Goal: Task Accomplishment & Management: Complete application form

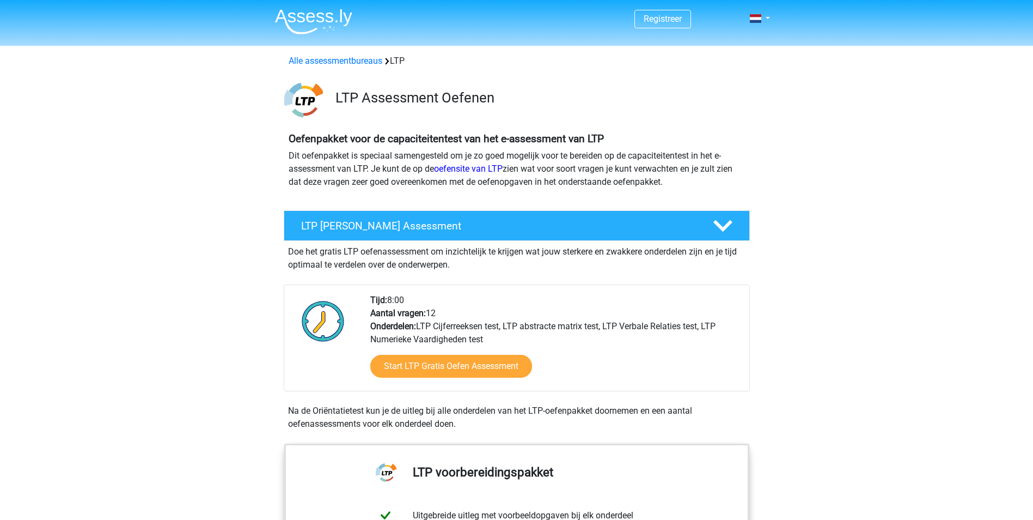
click at [425, 370] on link "Start LTP Gratis Oefen Assessment" at bounding box center [451, 366] width 162 height 23
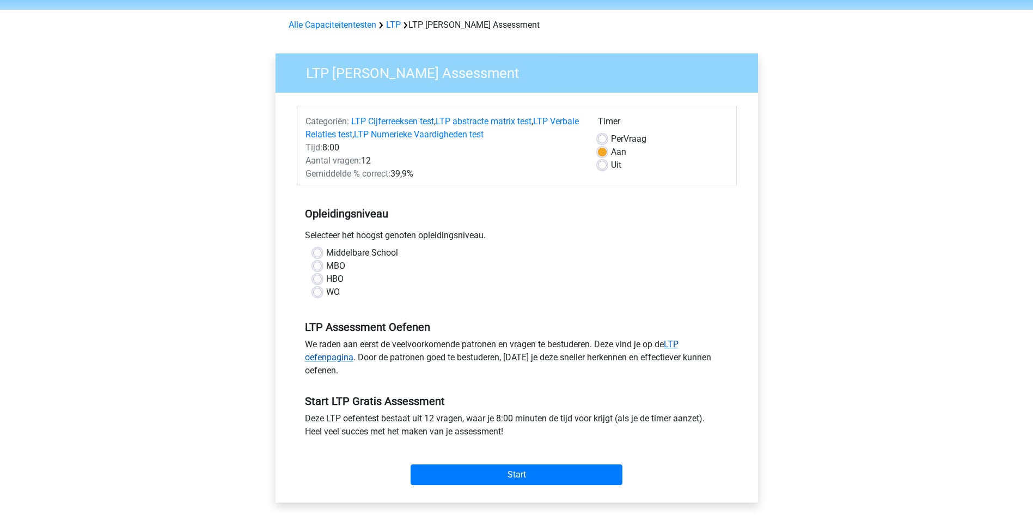
scroll to position [54, 0]
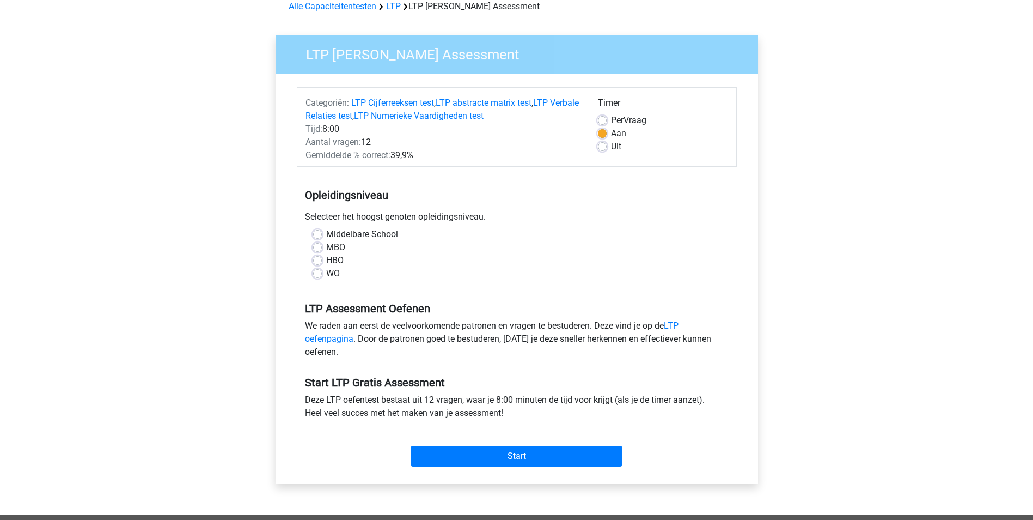
click at [326, 273] on label "WO" at bounding box center [333, 273] width 14 height 13
click at [321, 273] on input "WO" at bounding box center [317, 272] width 9 height 11
radio input "true"
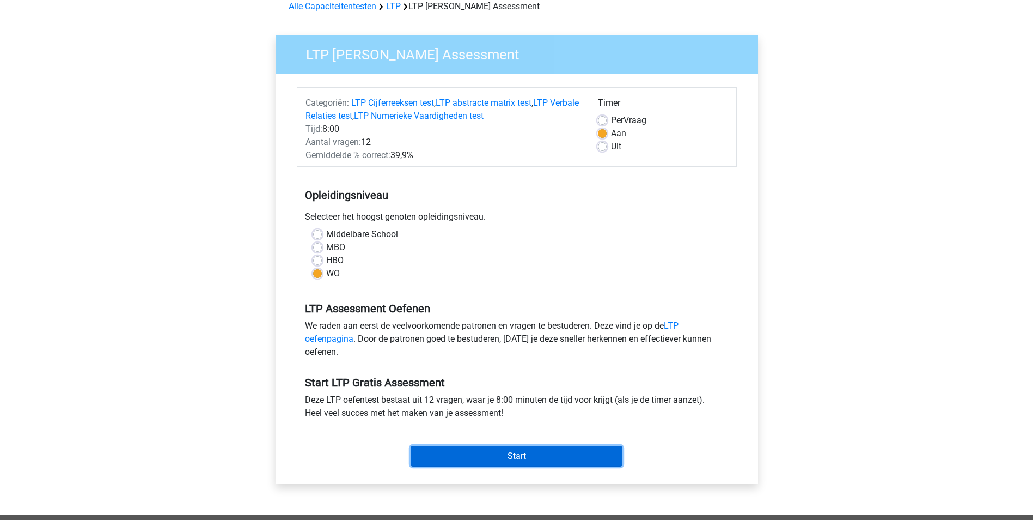
click at [517, 454] on input "Start" at bounding box center [517, 456] width 212 height 21
click at [489, 462] on input "Start" at bounding box center [517, 456] width 212 height 21
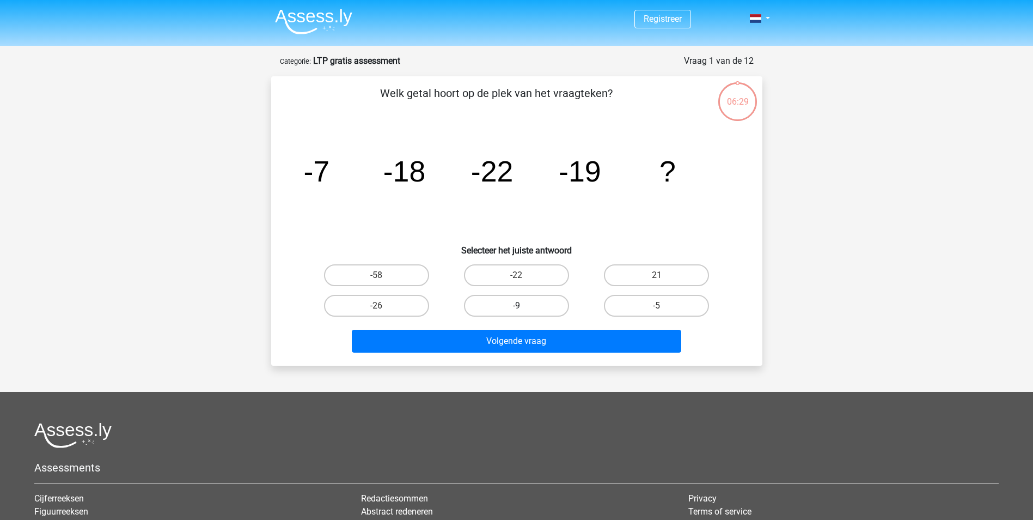
click at [524, 305] on label "-9" at bounding box center [516, 306] width 105 height 22
click at [523, 306] on input "-9" at bounding box center [519, 309] width 7 height 7
radio input "true"
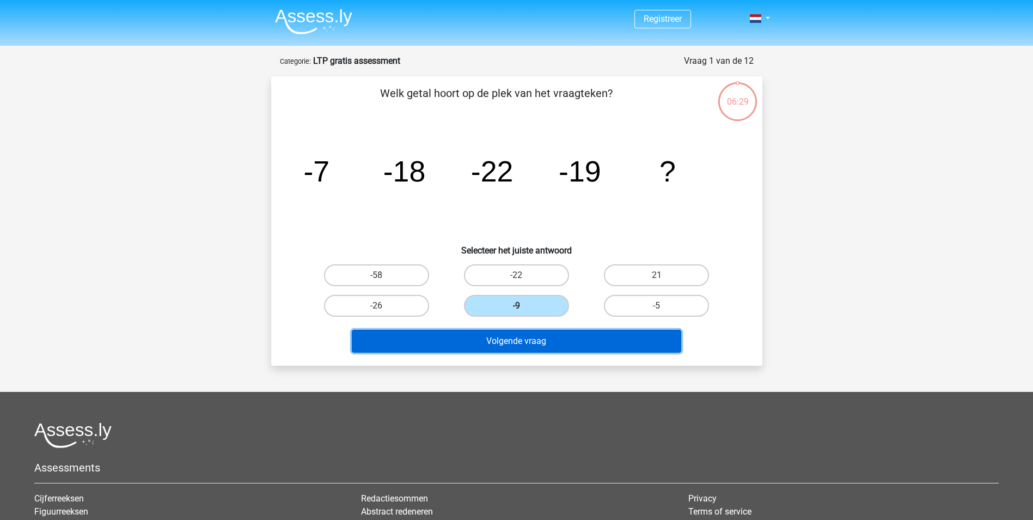
click at [522, 341] on button "Volgende vraag" at bounding box center [517, 341] width 330 height 23
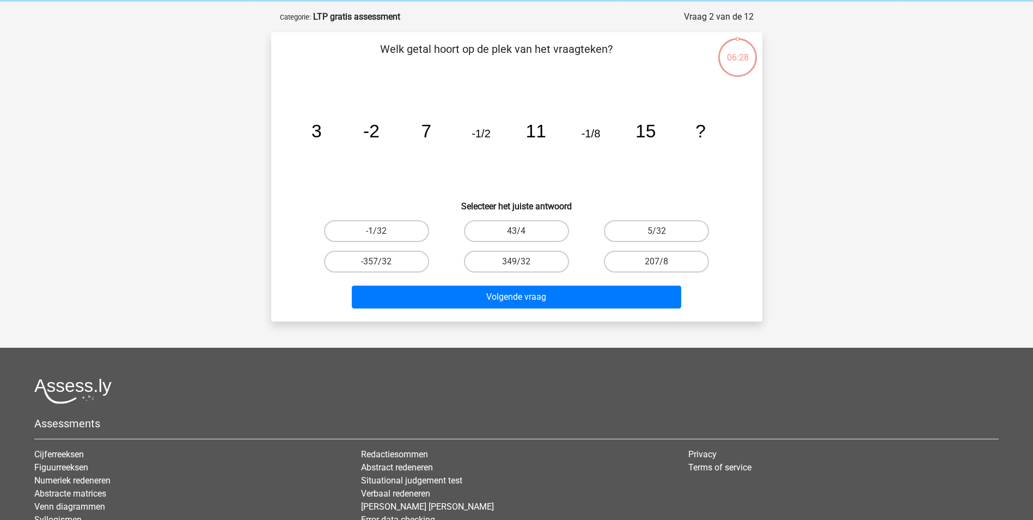
scroll to position [54, 0]
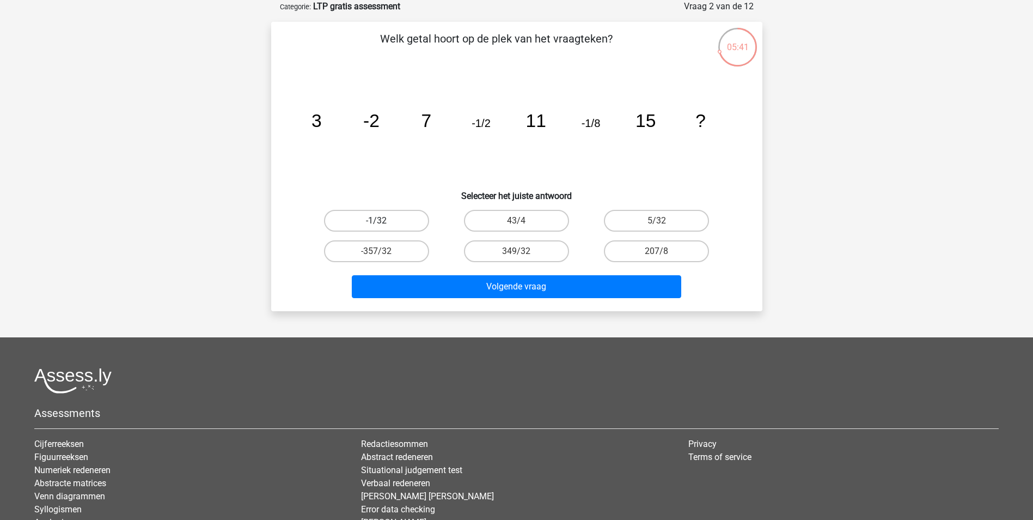
click at [363, 219] on label "-1/32" at bounding box center [376, 221] width 105 height 22
click at [376, 221] on input "-1/32" at bounding box center [379, 224] width 7 height 7
radio input "true"
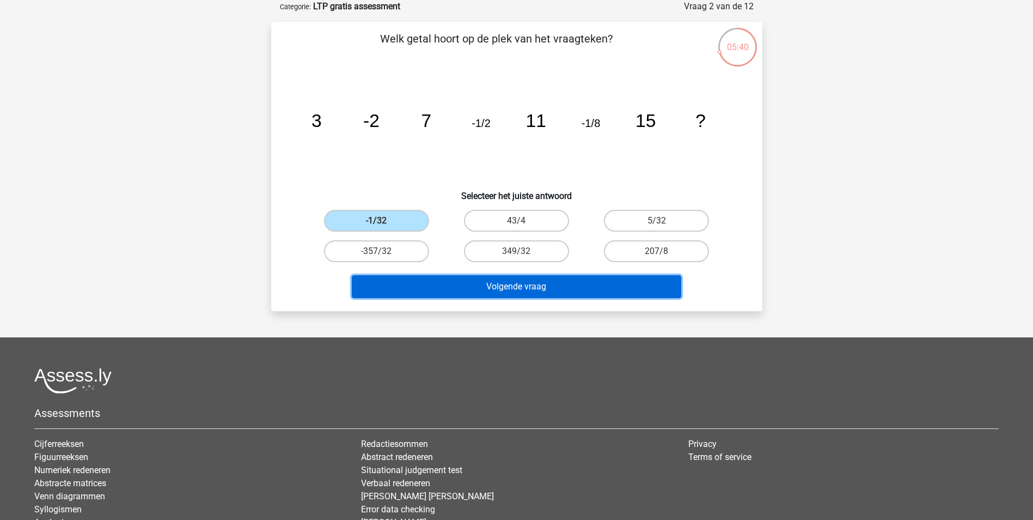
click at [499, 287] on button "Volgende vraag" at bounding box center [517, 286] width 330 height 23
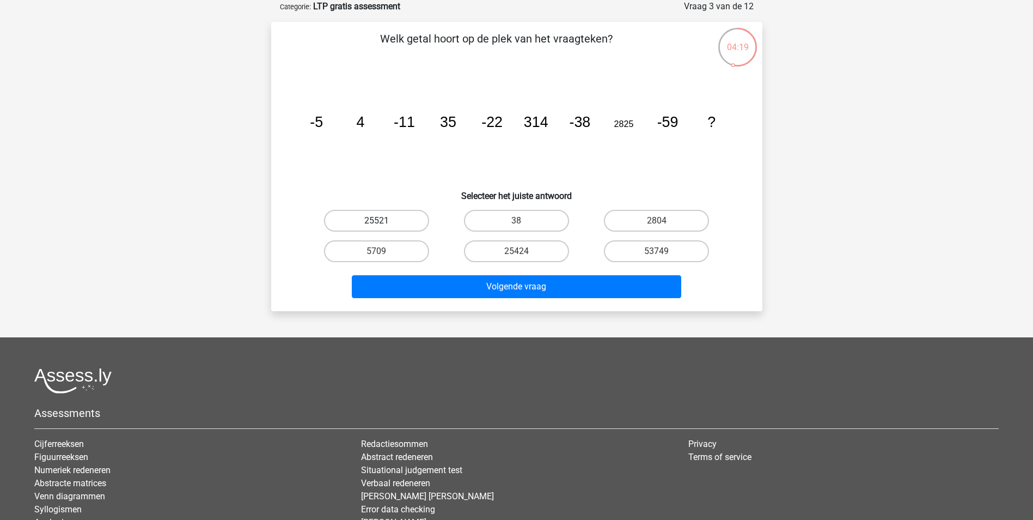
click at [390, 221] on label "25521" at bounding box center [376, 221] width 105 height 22
click at [383, 221] on input "25521" at bounding box center [379, 224] width 7 height 7
radio input "true"
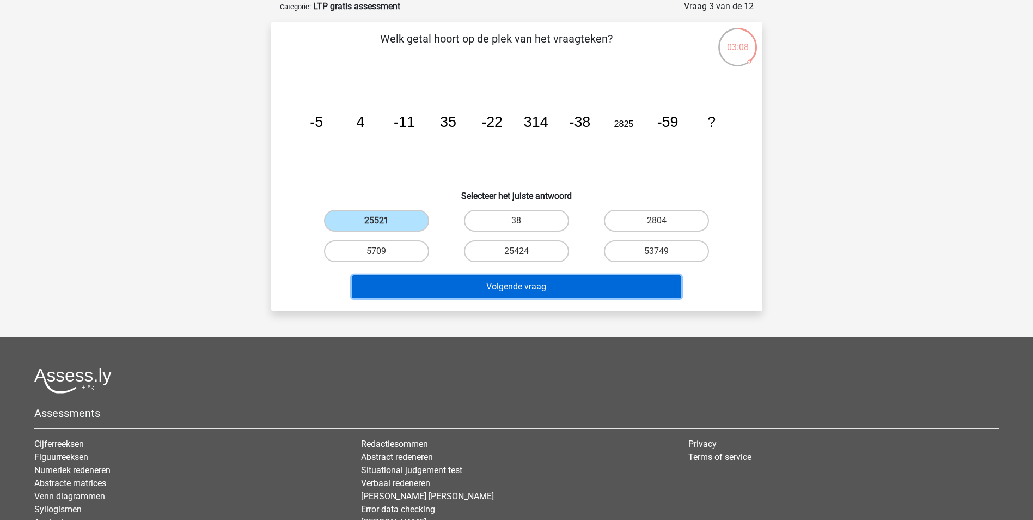
click at [513, 290] on button "Volgende vraag" at bounding box center [517, 286] width 330 height 23
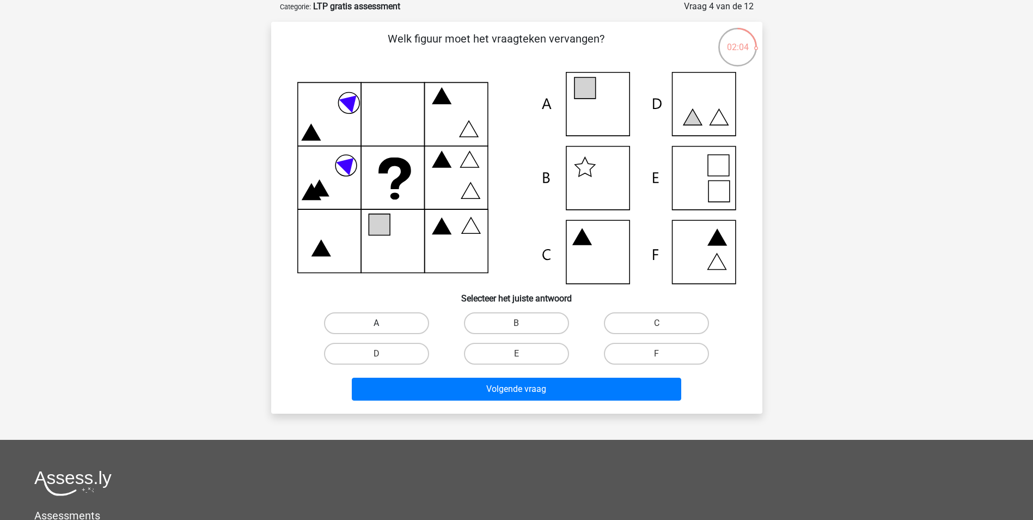
click at [395, 326] on label "A" at bounding box center [376, 323] width 105 height 22
click at [383, 326] on input "A" at bounding box center [379, 326] width 7 height 7
radio input "true"
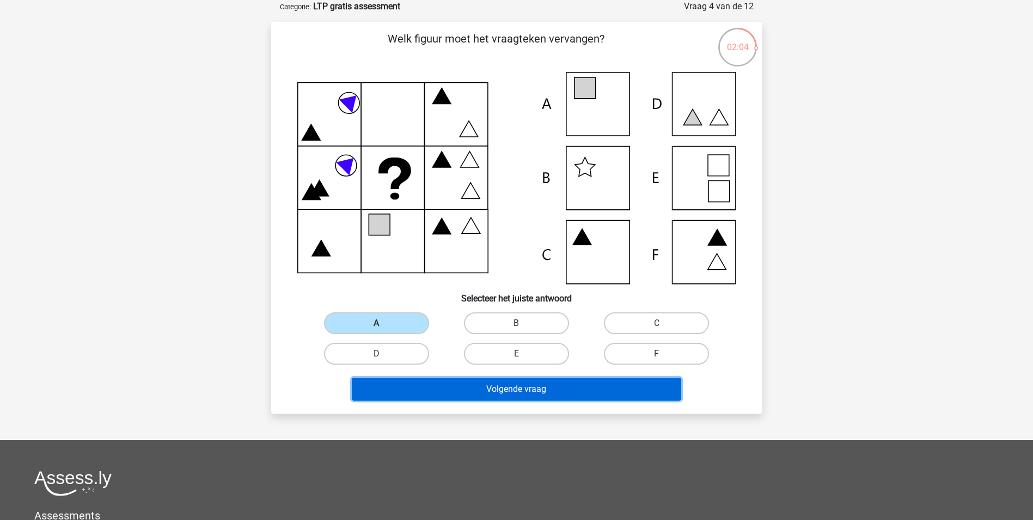
click at [505, 385] on button "Volgende vraag" at bounding box center [517, 388] width 330 height 23
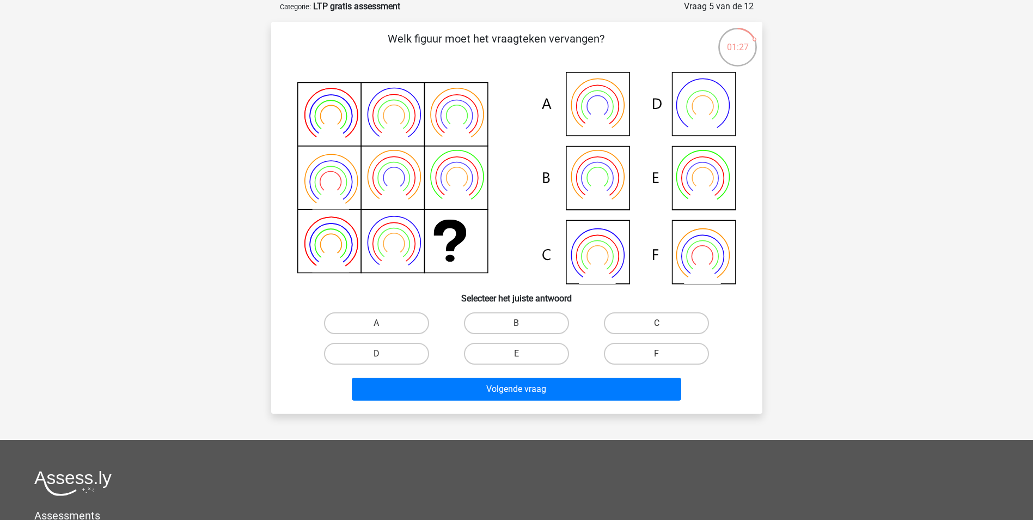
click at [614, 190] on icon at bounding box center [516, 178] width 439 height 212
click at [503, 328] on label "B" at bounding box center [516, 323] width 105 height 22
click at [516, 328] on input "B" at bounding box center [519, 326] width 7 height 7
radio input "true"
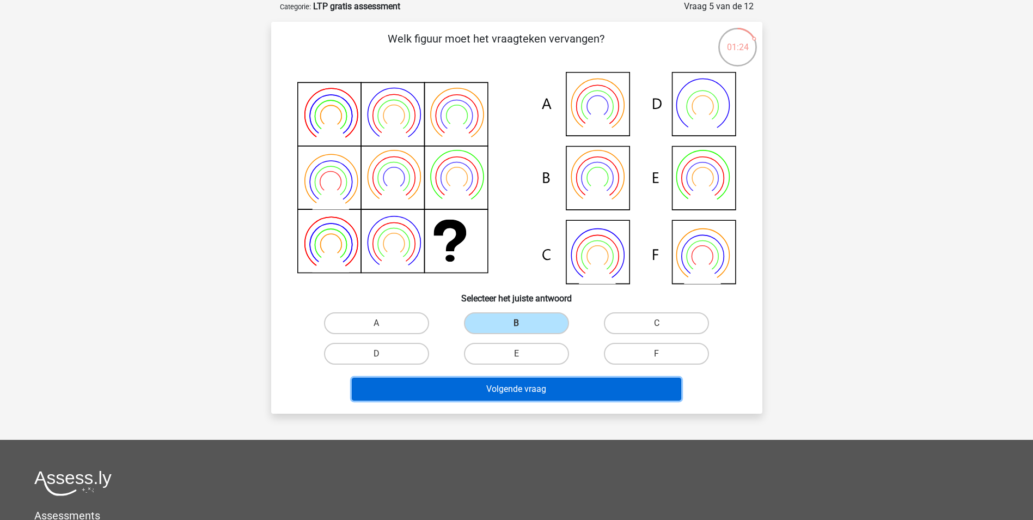
click at [539, 391] on button "Volgende vraag" at bounding box center [517, 388] width 330 height 23
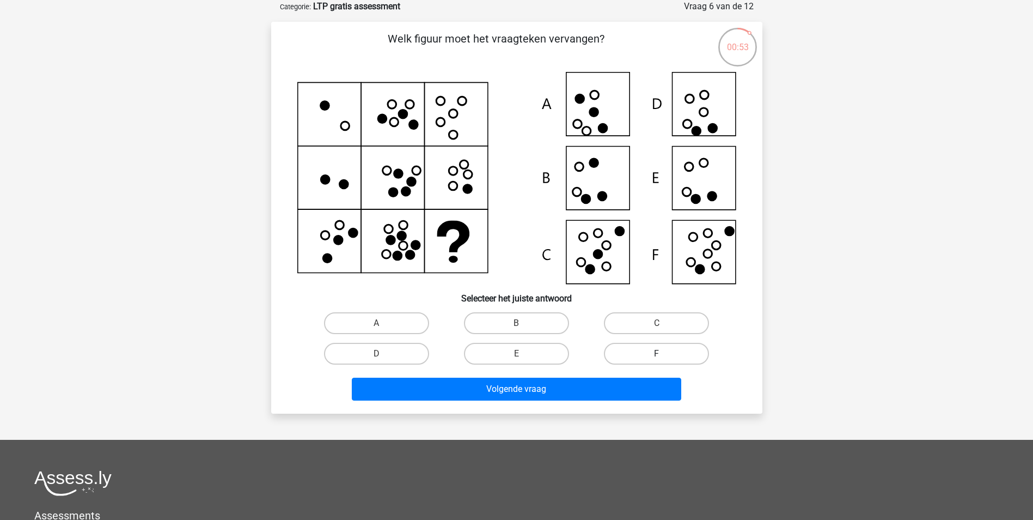
click at [663, 350] on label "F" at bounding box center [656, 354] width 105 height 22
click at [663, 354] on input "F" at bounding box center [660, 357] width 7 height 7
radio input "true"
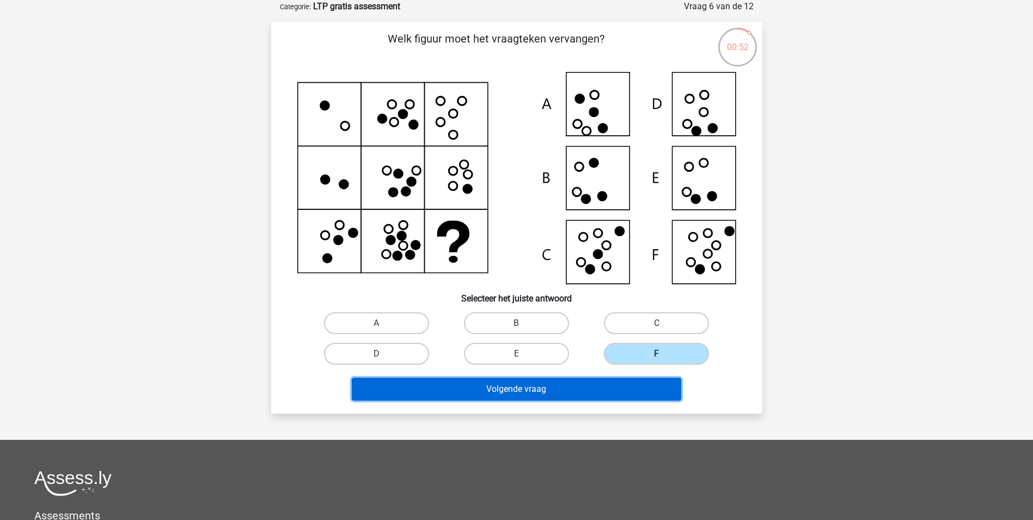
click at [606, 395] on button "Volgende vraag" at bounding box center [517, 388] width 330 height 23
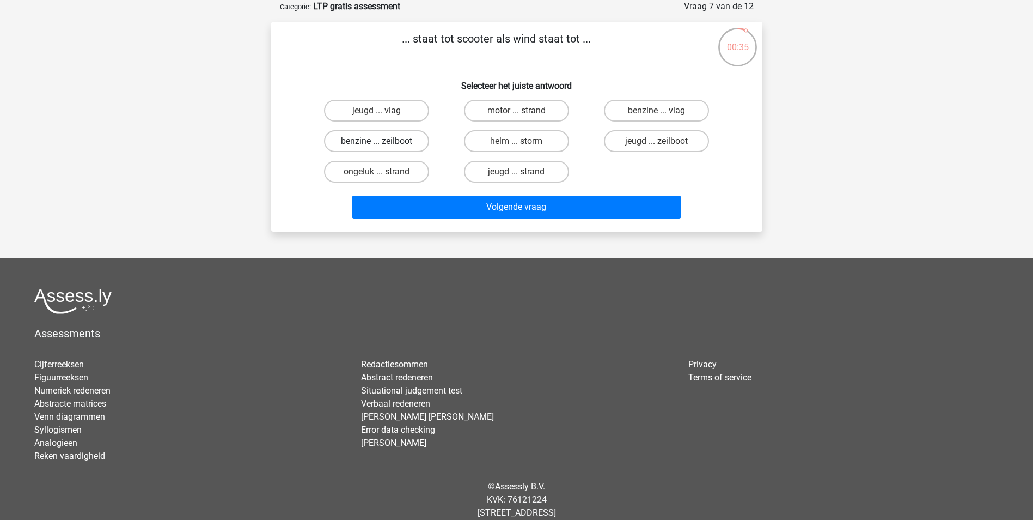
click at [353, 143] on label "benzine ... zeilboot" at bounding box center [376, 141] width 105 height 22
click at [376, 143] on input "benzine ... zeilboot" at bounding box center [379, 144] width 7 height 7
radio input "true"
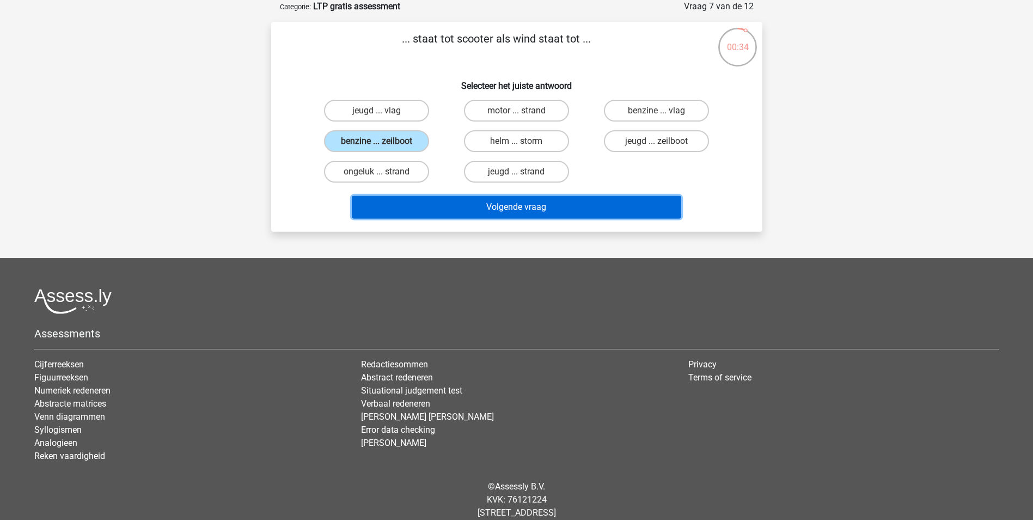
click at [456, 217] on button "Volgende vraag" at bounding box center [517, 207] width 330 height 23
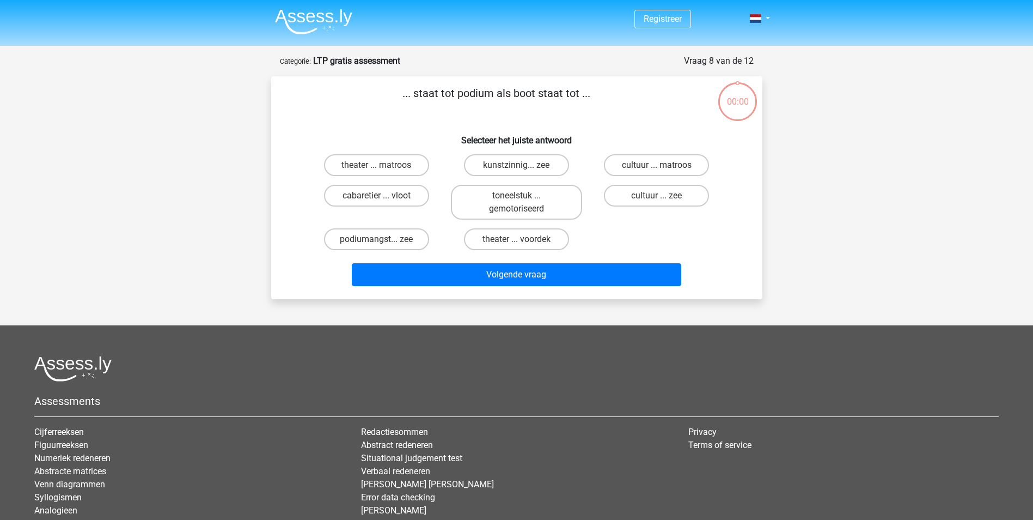
scroll to position [54, 0]
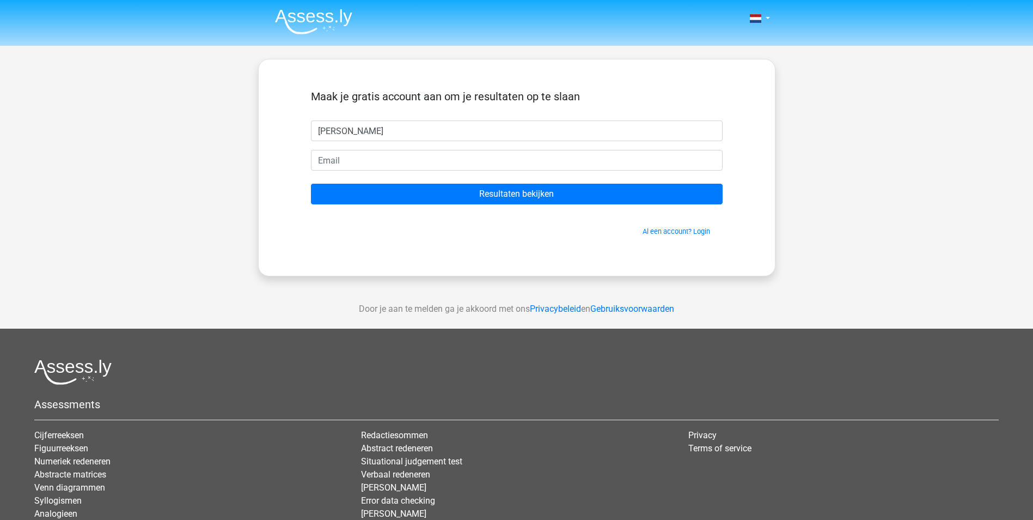
type input "[PERSON_NAME]"
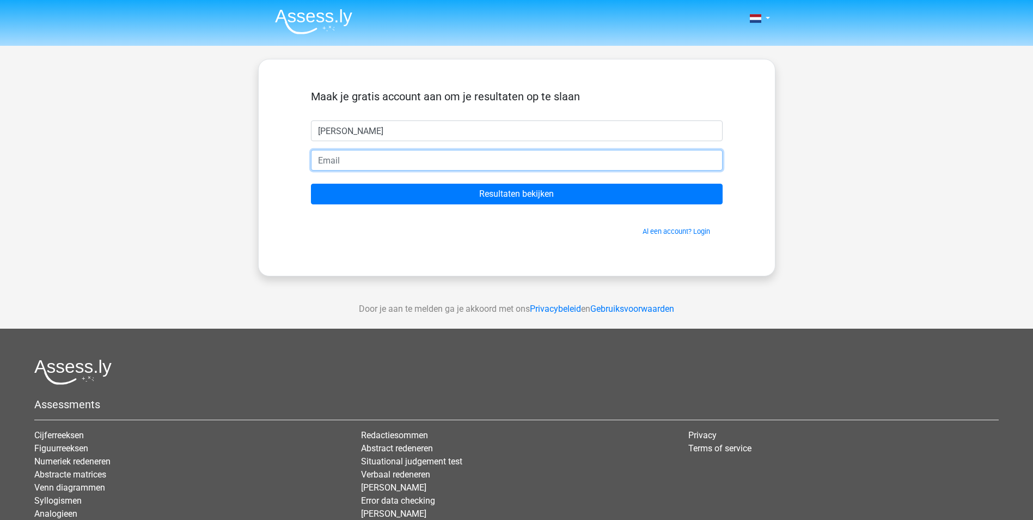
click at [388, 160] on input "email" at bounding box center [517, 160] width 412 height 21
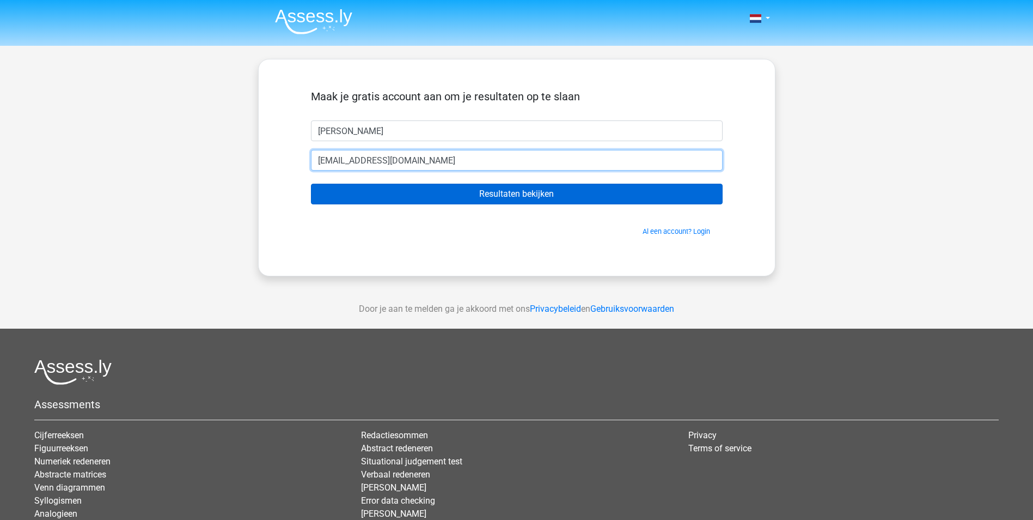
type input "[EMAIL_ADDRESS][DOMAIN_NAME]"
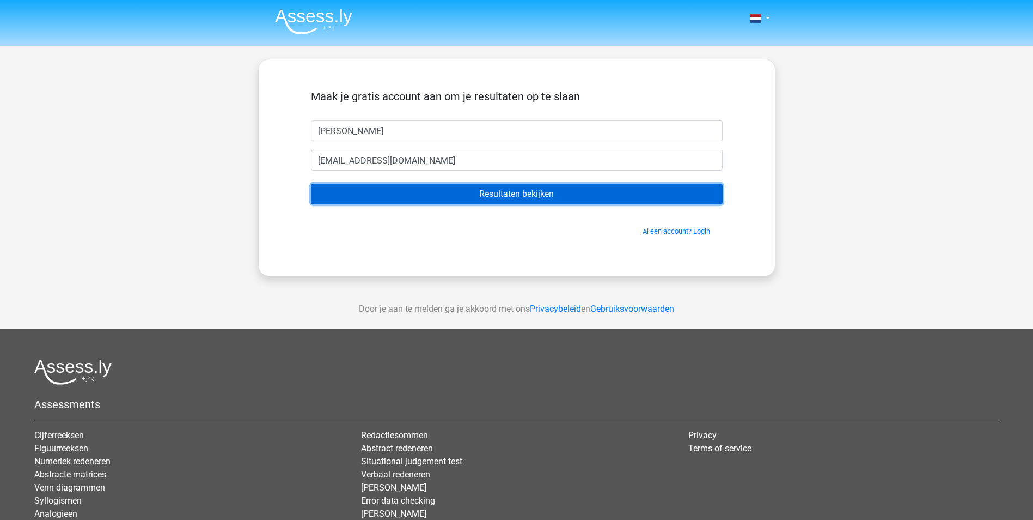
click at [522, 193] on input "Resultaten bekijken" at bounding box center [517, 194] width 412 height 21
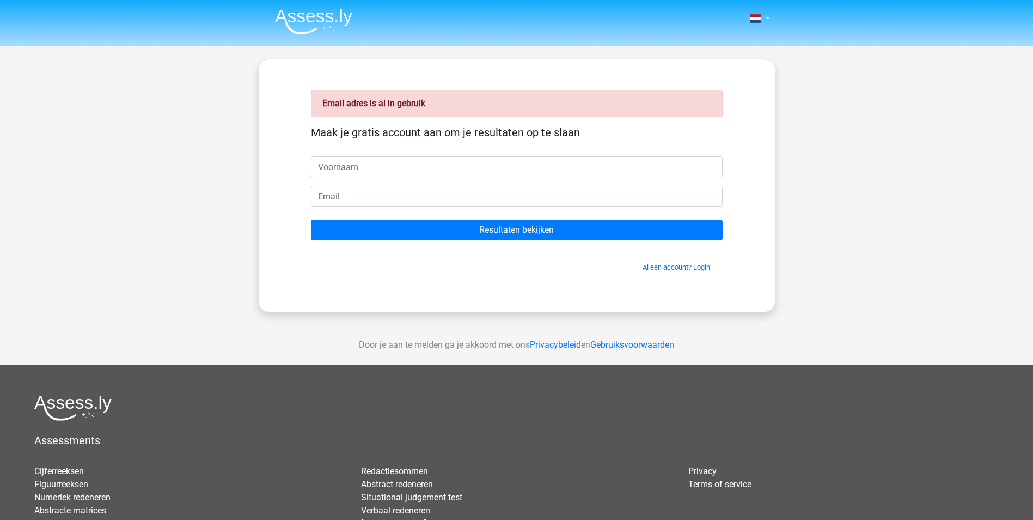
click at [440, 169] on input "text" at bounding box center [517, 166] width 412 height 21
click at [702, 269] on link "Al een account? Login" at bounding box center [677, 267] width 68 height 8
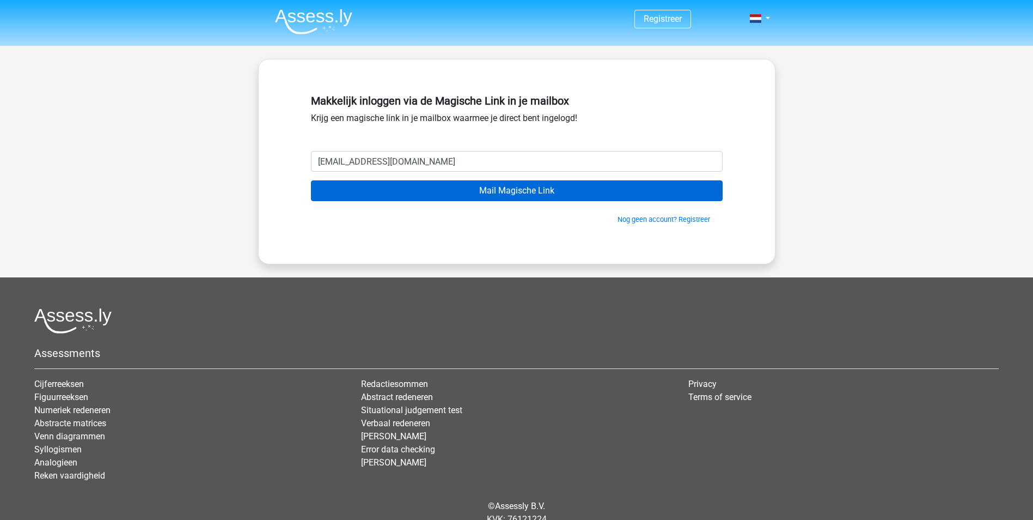
type input "juliamantel1010@gmail.com"
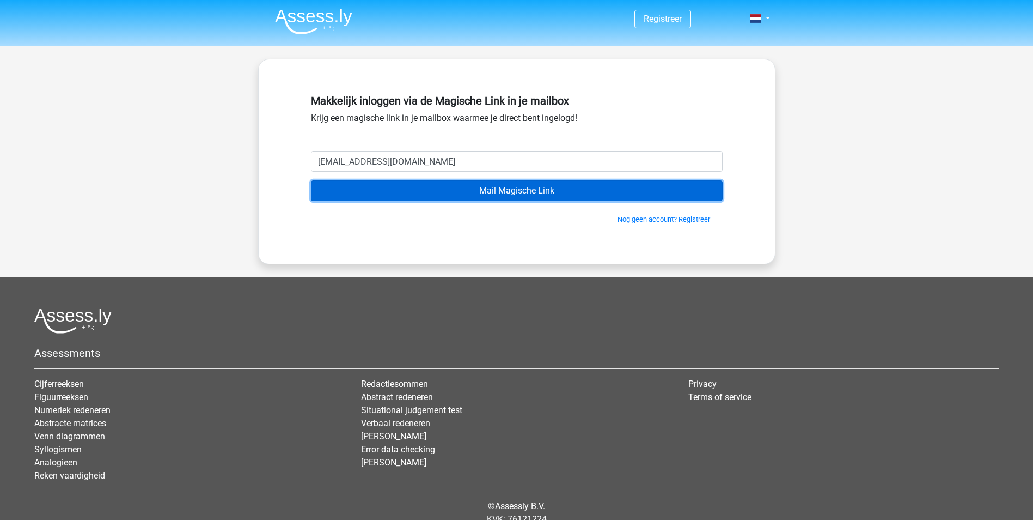
click at [535, 190] on input "Mail Magische Link" at bounding box center [517, 190] width 412 height 21
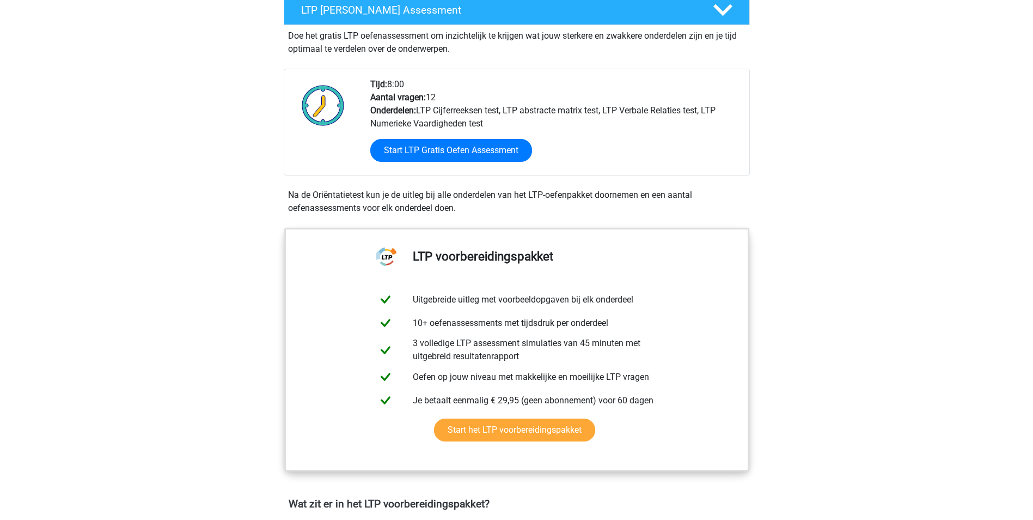
scroll to position [218, 0]
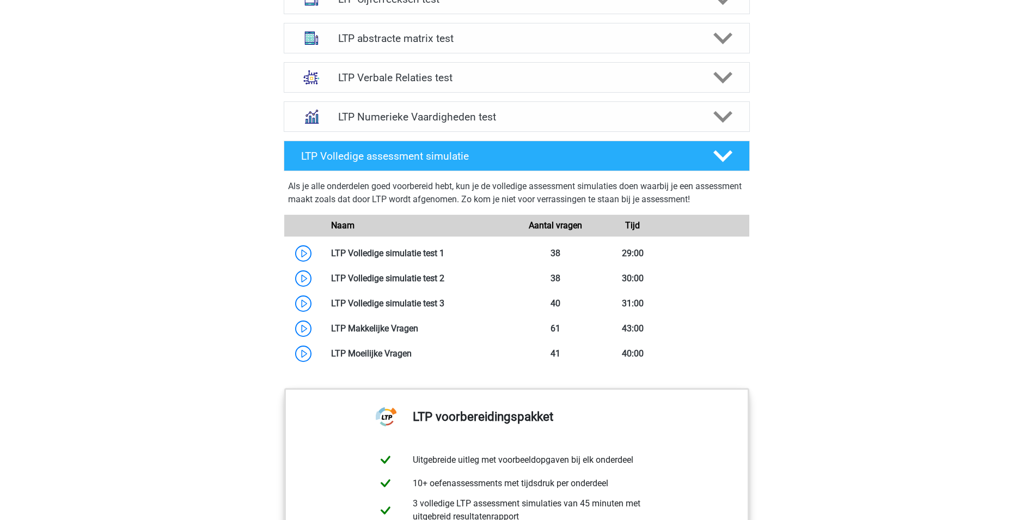
scroll to position [763, 0]
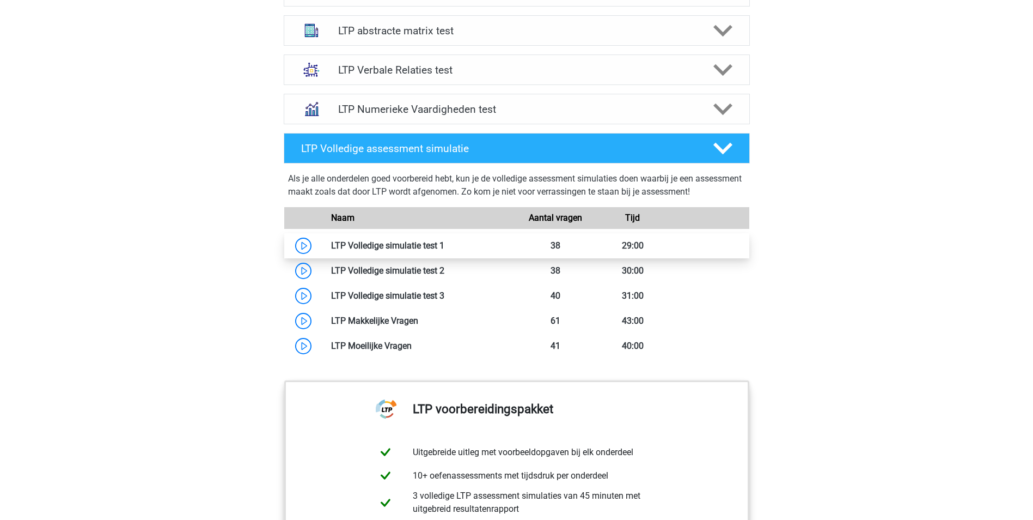
click at [444, 248] on link at bounding box center [444, 245] width 0 height 10
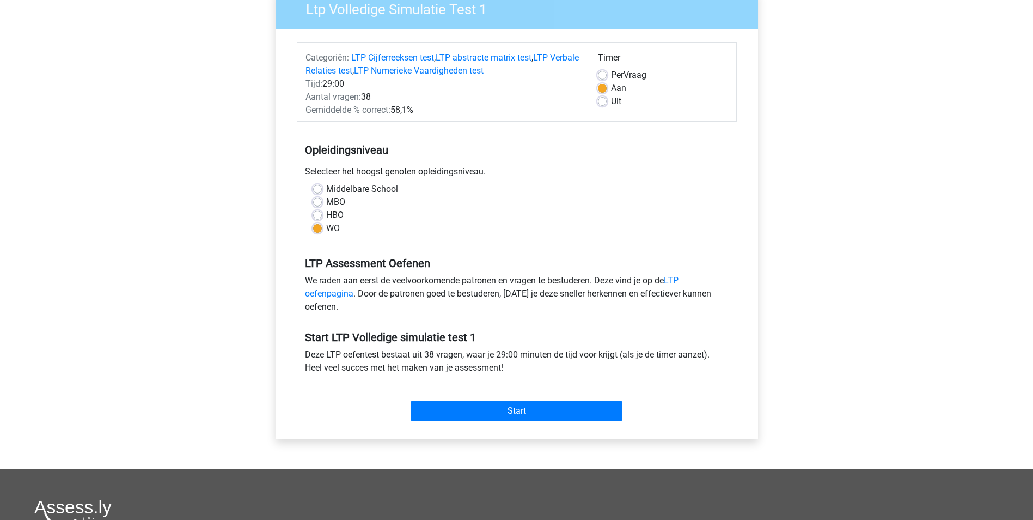
scroll to position [109, 0]
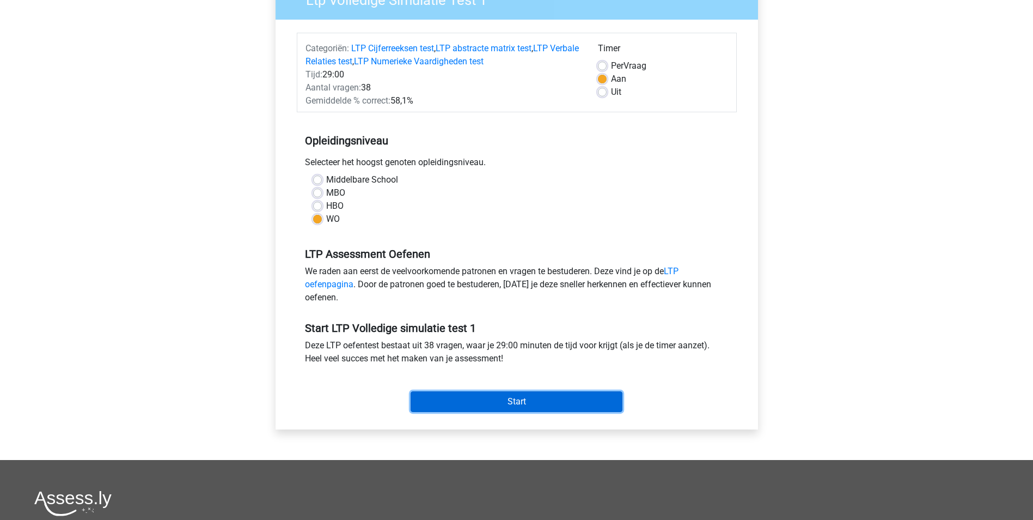
click at [518, 403] on input "Start" at bounding box center [517, 401] width 212 height 21
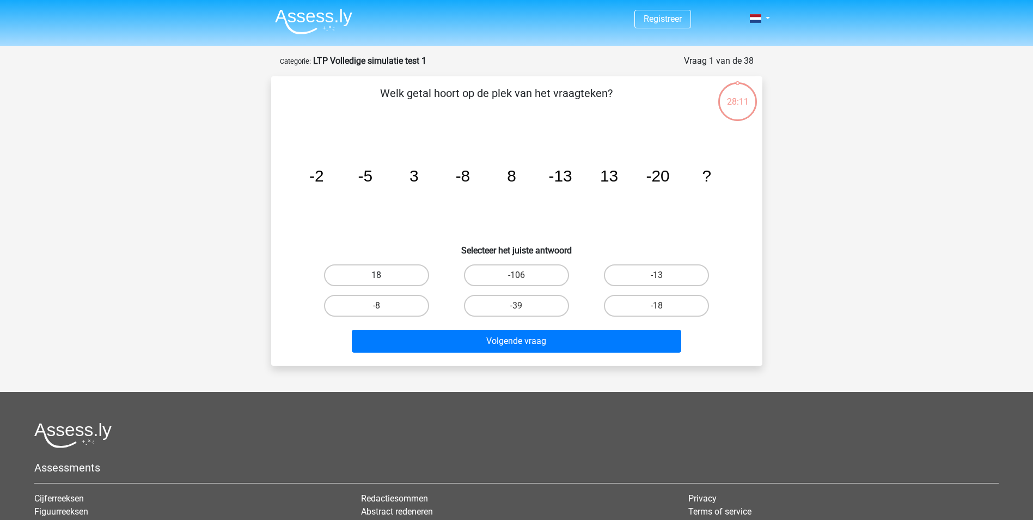
click at [387, 271] on label "18" at bounding box center [376, 275] width 105 height 22
click at [383, 275] on input "18" at bounding box center [379, 278] width 7 height 7
radio input "true"
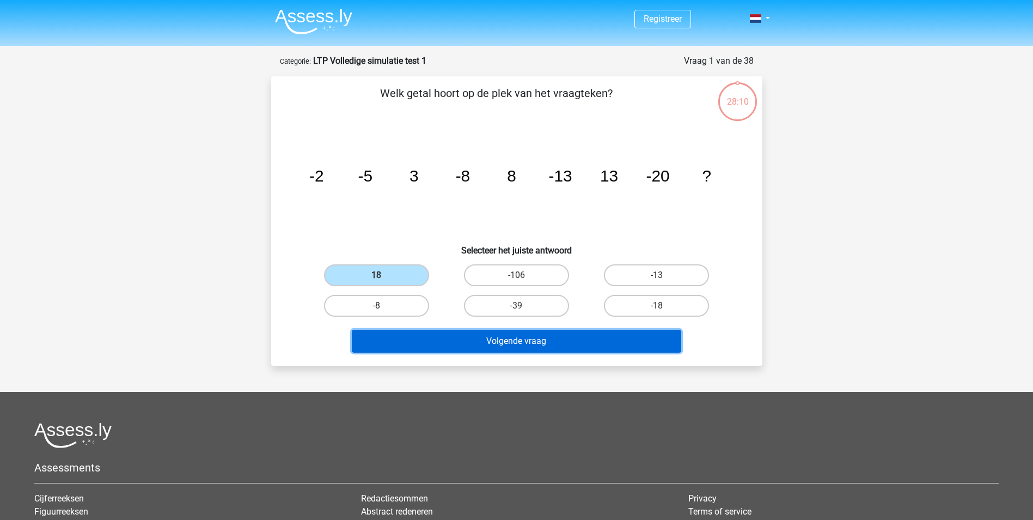
click at [498, 338] on button "Volgende vraag" at bounding box center [517, 341] width 330 height 23
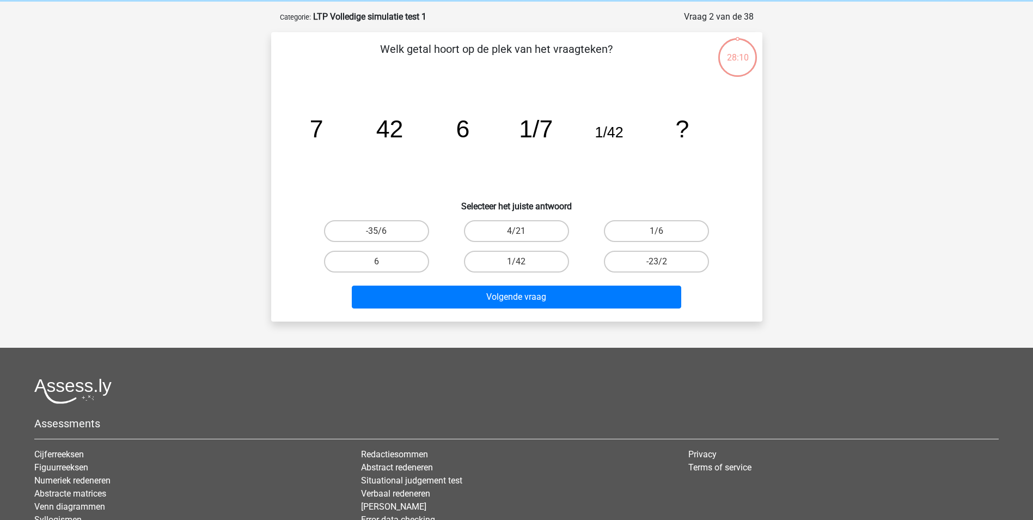
scroll to position [54, 0]
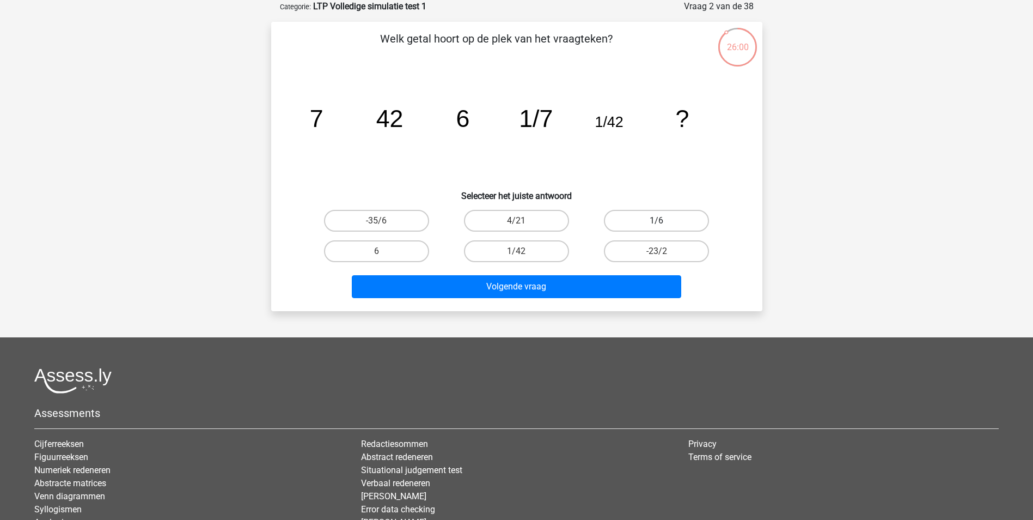
click at [664, 220] on label "1/6" at bounding box center [656, 221] width 105 height 22
click at [664, 221] on input "1/6" at bounding box center [660, 224] width 7 height 7
radio input "true"
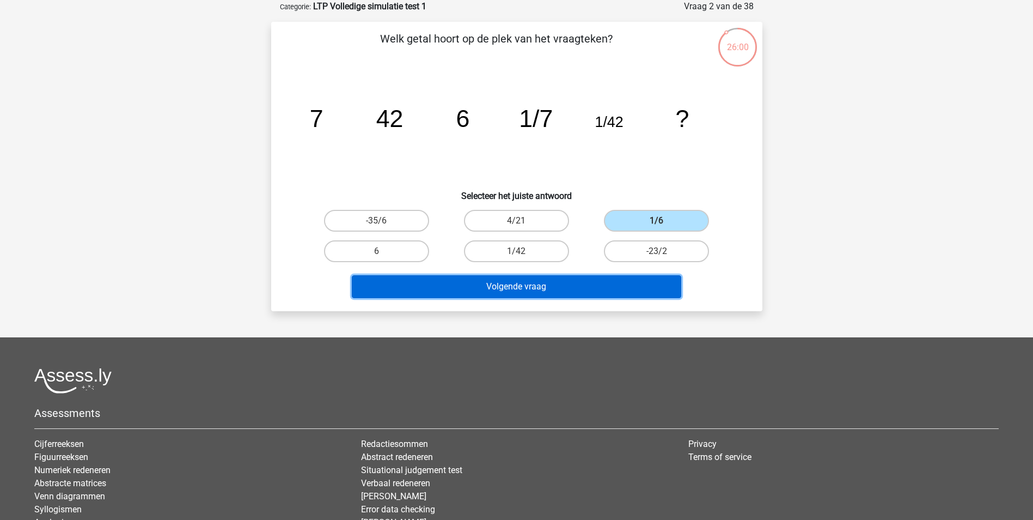
click at [557, 282] on button "Volgende vraag" at bounding box center [517, 286] width 330 height 23
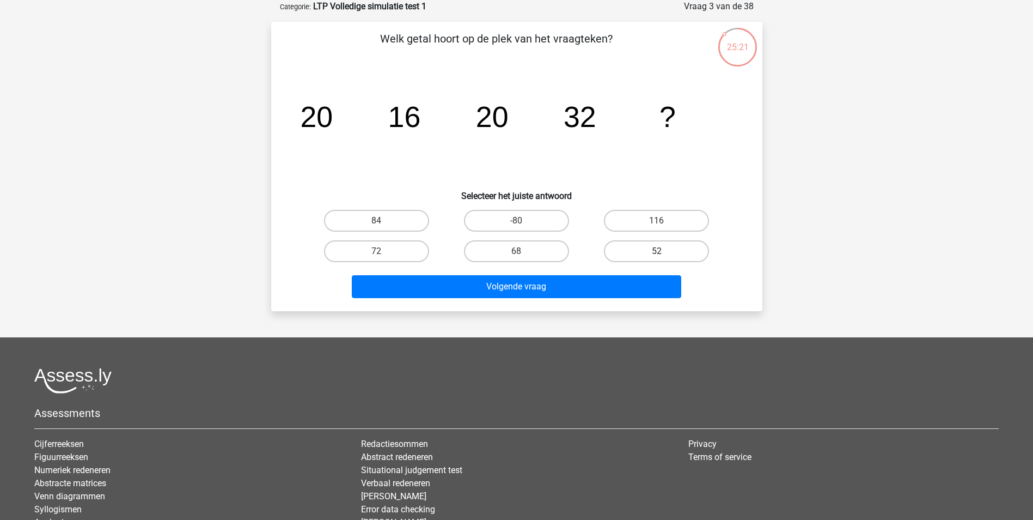
click at [681, 252] on label "52" at bounding box center [656, 251] width 105 height 22
click at [664, 252] on input "52" at bounding box center [660, 254] width 7 height 7
radio input "true"
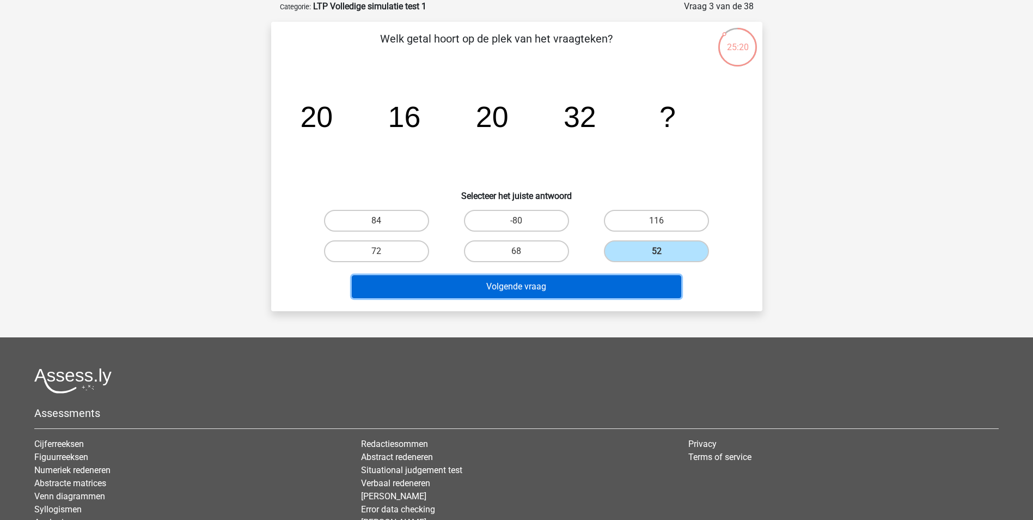
click at [583, 291] on button "Volgende vraag" at bounding box center [517, 286] width 330 height 23
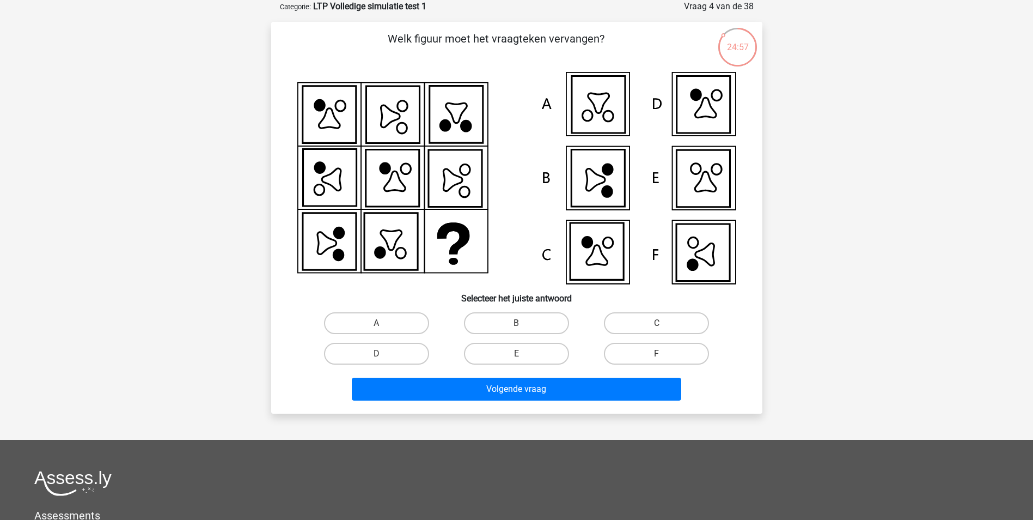
click at [716, 263] on icon at bounding box center [702, 252] width 53 height 57
click at [662, 358] on input "F" at bounding box center [660, 357] width 7 height 7
radio input "true"
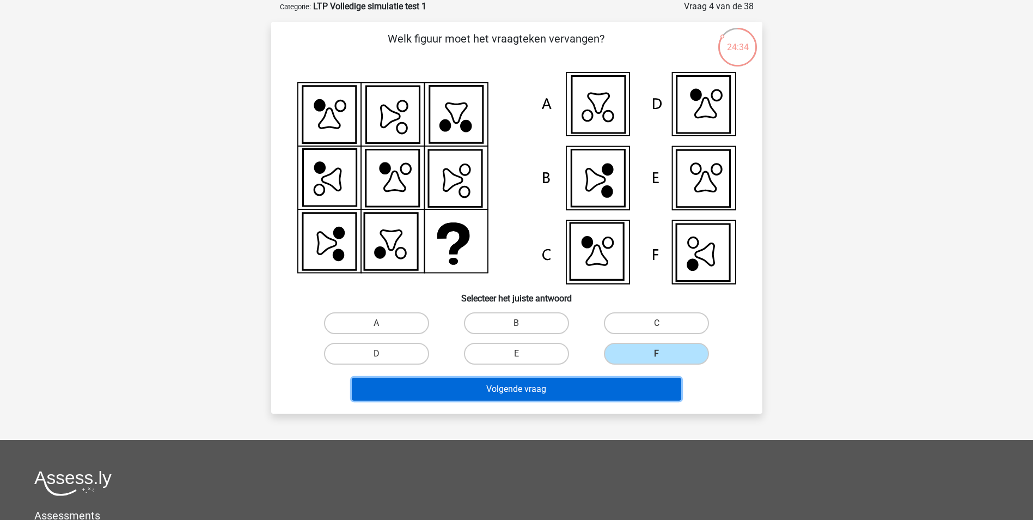
click at [652, 391] on button "Volgende vraag" at bounding box center [517, 388] width 330 height 23
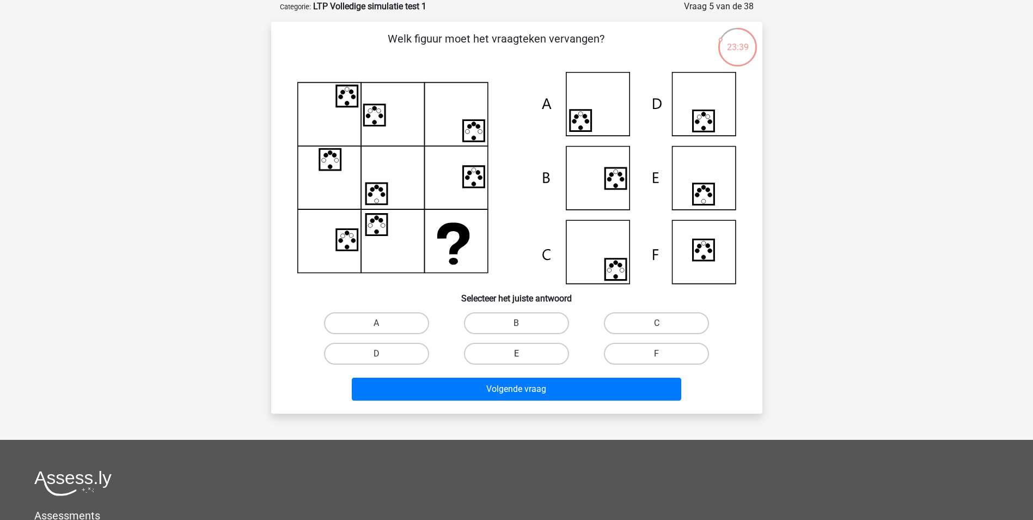
click at [497, 359] on label "E" at bounding box center [516, 354] width 105 height 22
click at [516, 359] on input "E" at bounding box center [519, 357] width 7 height 7
radio input "true"
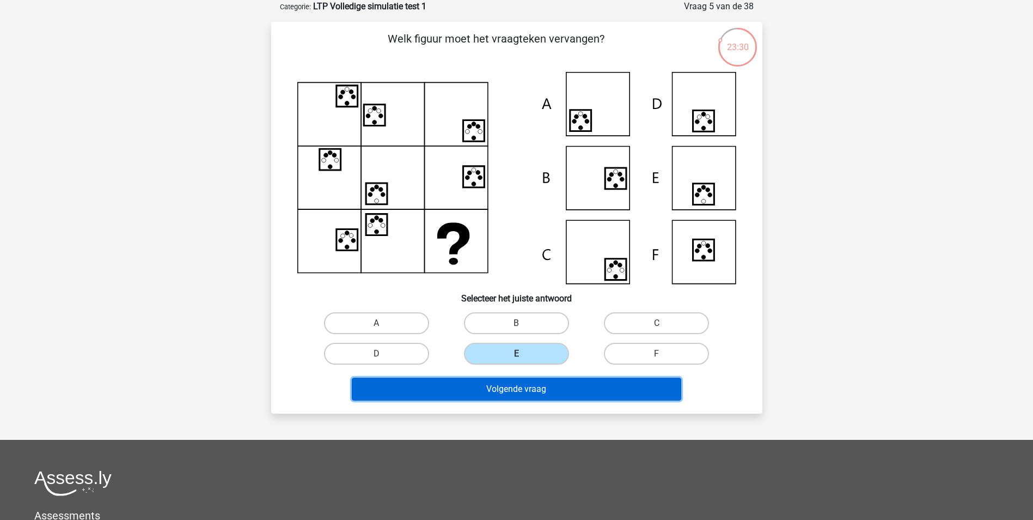
click at [446, 394] on button "Volgende vraag" at bounding box center [517, 388] width 330 height 23
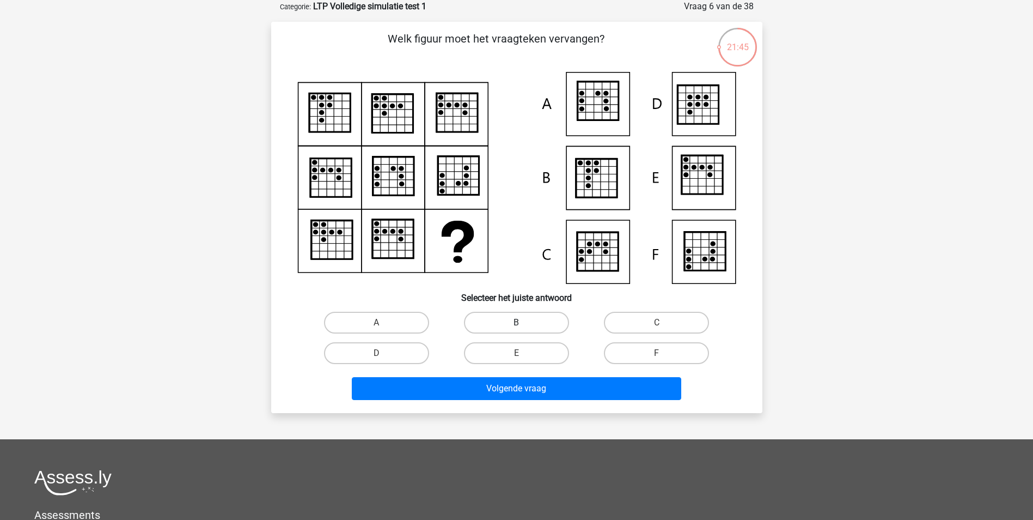
click at [526, 323] on label "B" at bounding box center [516, 323] width 105 height 22
click at [523, 323] on input "B" at bounding box center [519, 325] width 7 height 7
radio input "true"
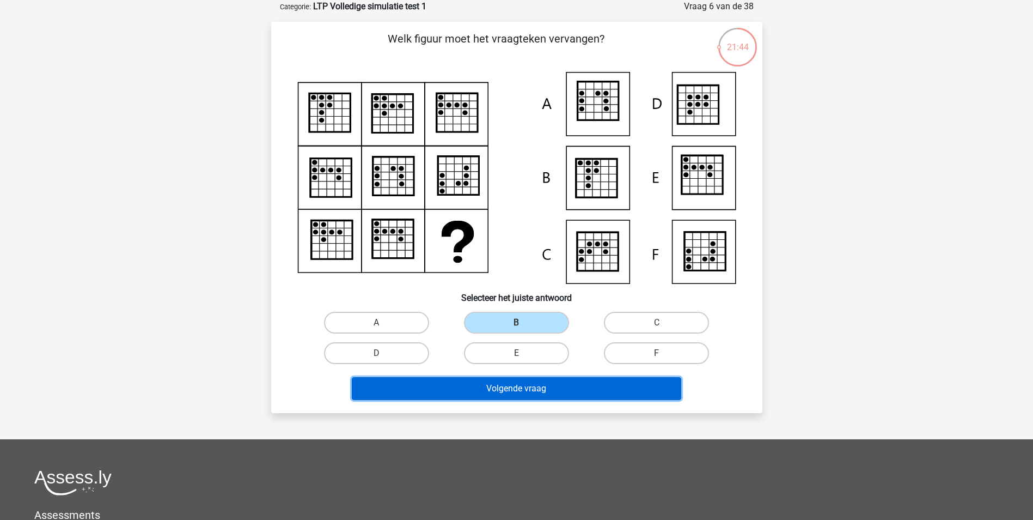
click at [517, 387] on button "Volgende vraag" at bounding box center [517, 388] width 330 height 23
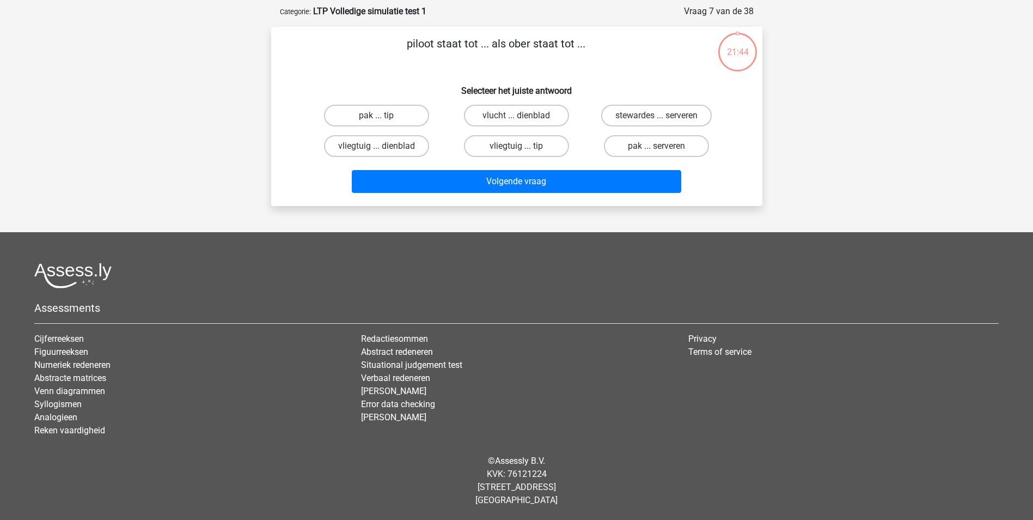
scroll to position [50, 0]
click at [386, 145] on label "vliegtuig ... dienblad" at bounding box center [376, 146] width 105 height 22
click at [383, 146] on input "vliegtuig ... dienblad" at bounding box center [379, 149] width 7 height 7
radio input "true"
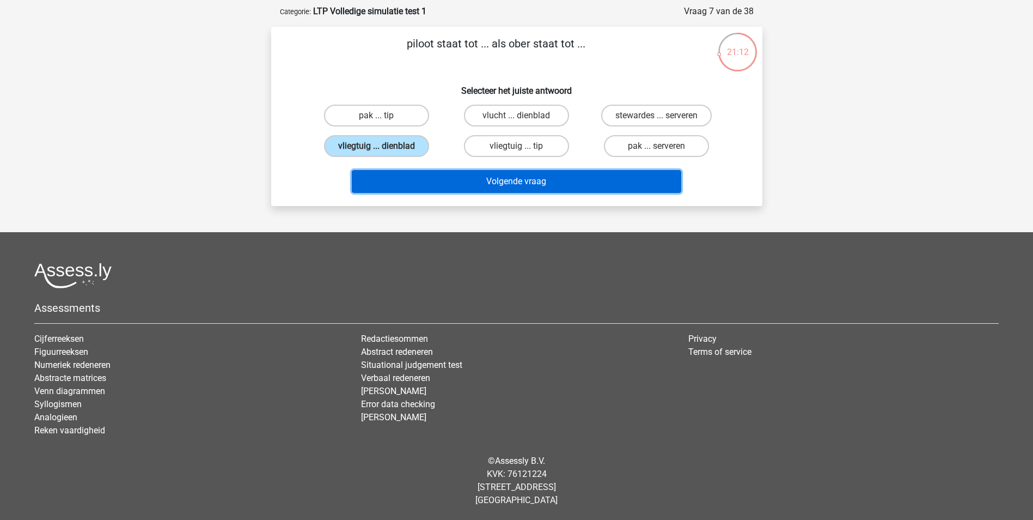
click at [515, 183] on button "Volgende vraag" at bounding box center [517, 181] width 330 height 23
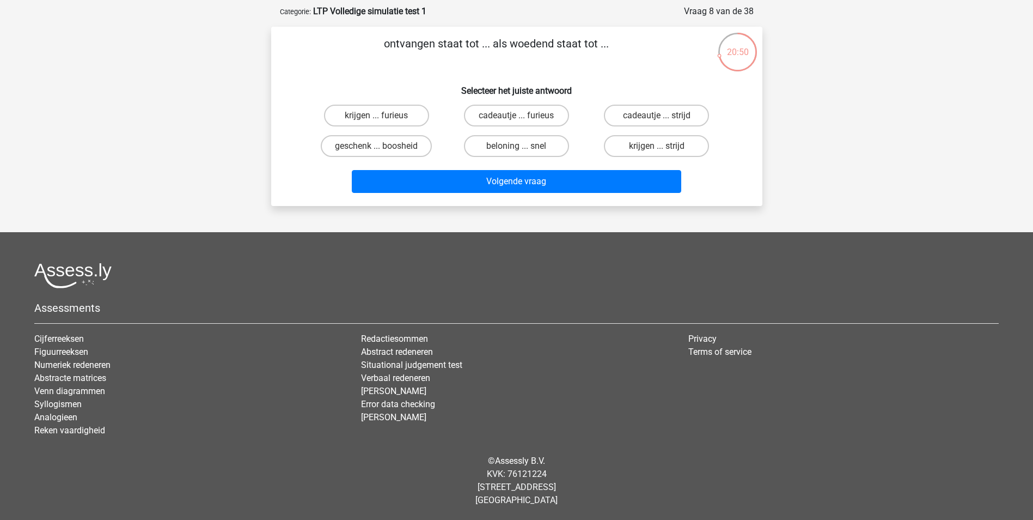
click at [379, 115] on input "krijgen ... furieus" at bounding box center [379, 118] width 7 height 7
radio input "true"
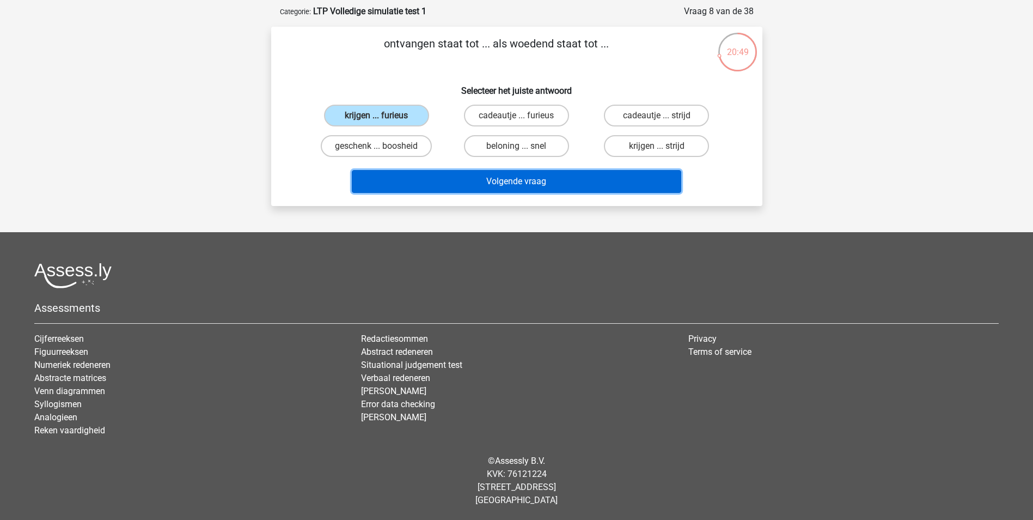
click at [495, 184] on button "Volgende vraag" at bounding box center [517, 181] width 330 height 23
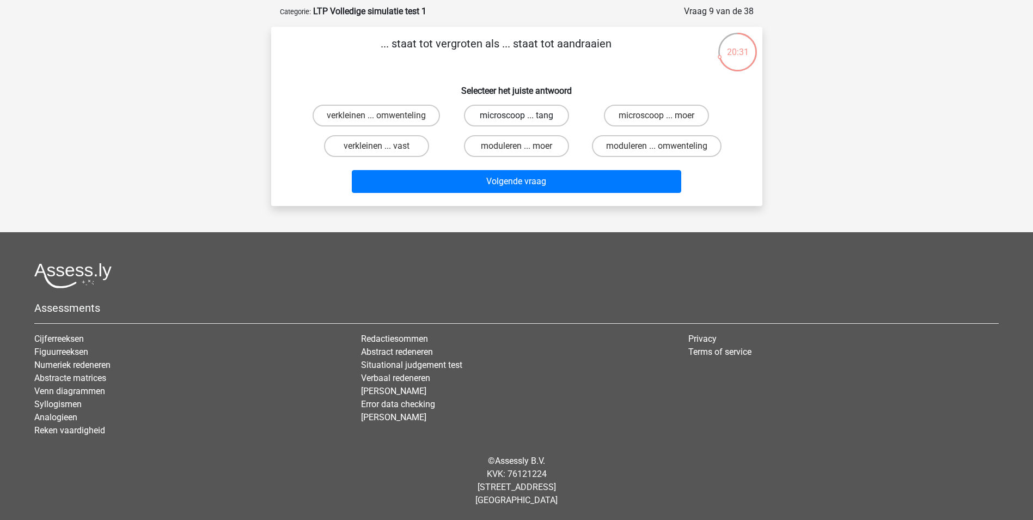
click at [485, 115] on label "microscoop ... tang" at bounding box center [516, 116] width 105 height 22
click at [516, 115] on input "microscoop ... tang" at bounding box center [519, 118] width 7 height 7
radio input "true"
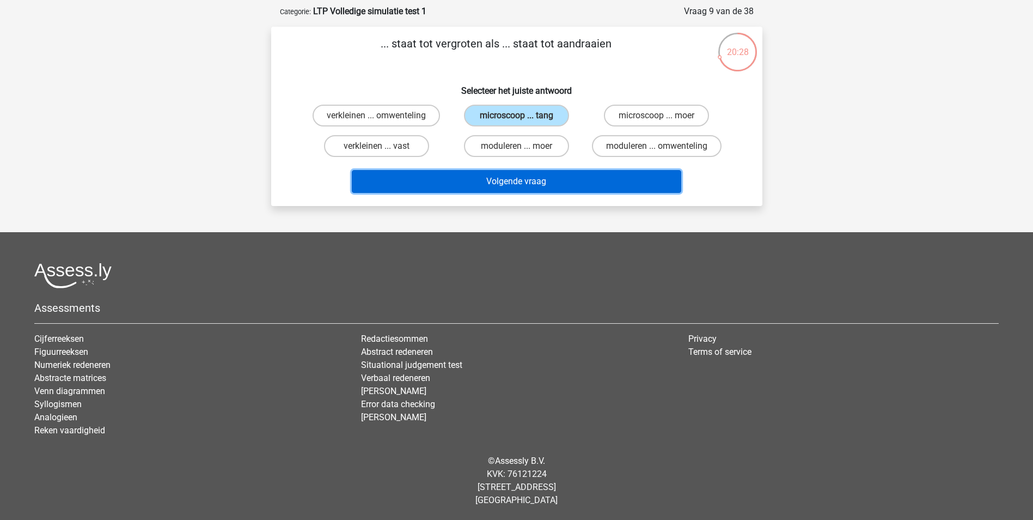
click at [475, 185] on button "Volgende vraag" at bounding box center [517, 181] width 330 height 23
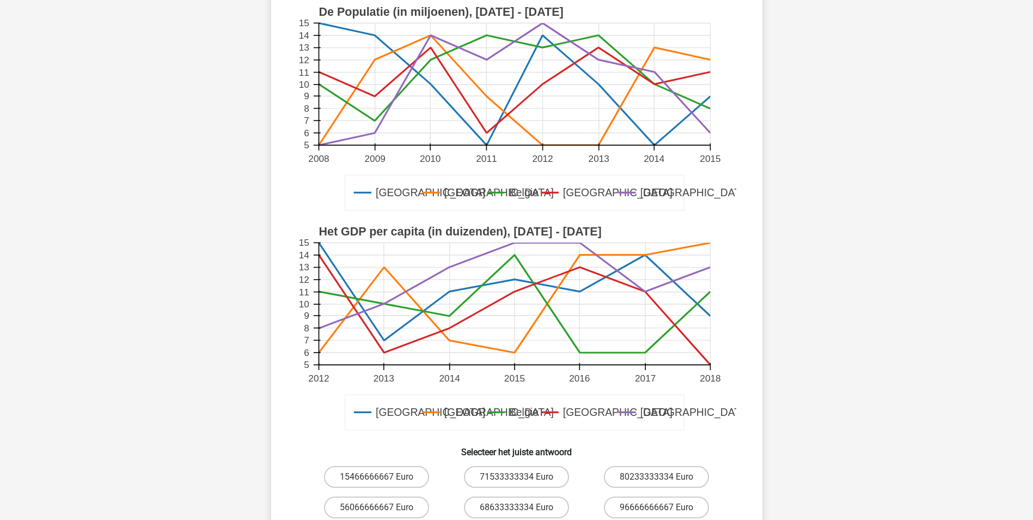
scroll to position [381, 0]
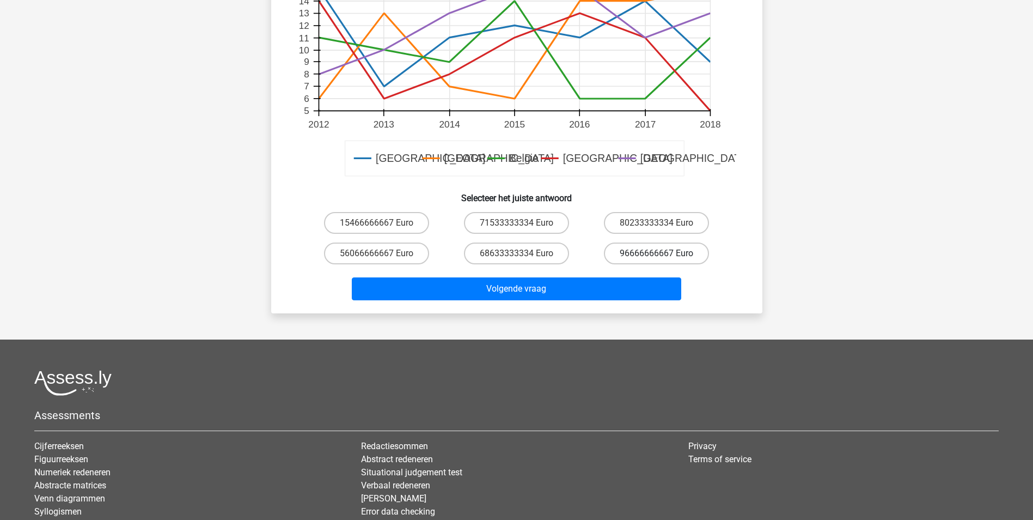
click at [679, 250] on label "96666666667 Euro" at bounding box center [656, 253] width 105 height 22
click at [664, 253] on input "96666666667 Euro" at bounding box center [660, 256] width 7 height 7
radio input "true"
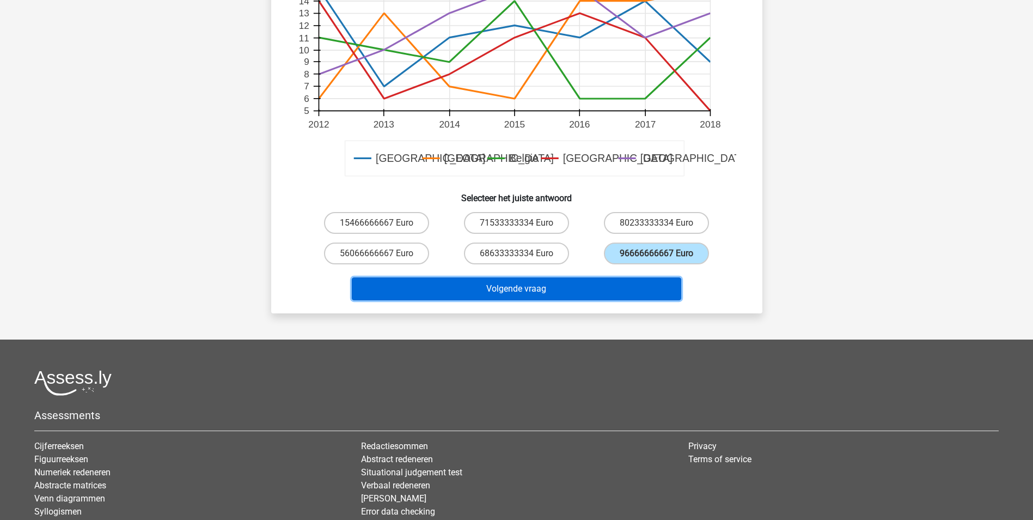
click at [554, 289] on button "Volgende vraag" at bounding box center [517, 288] width 330 height 23
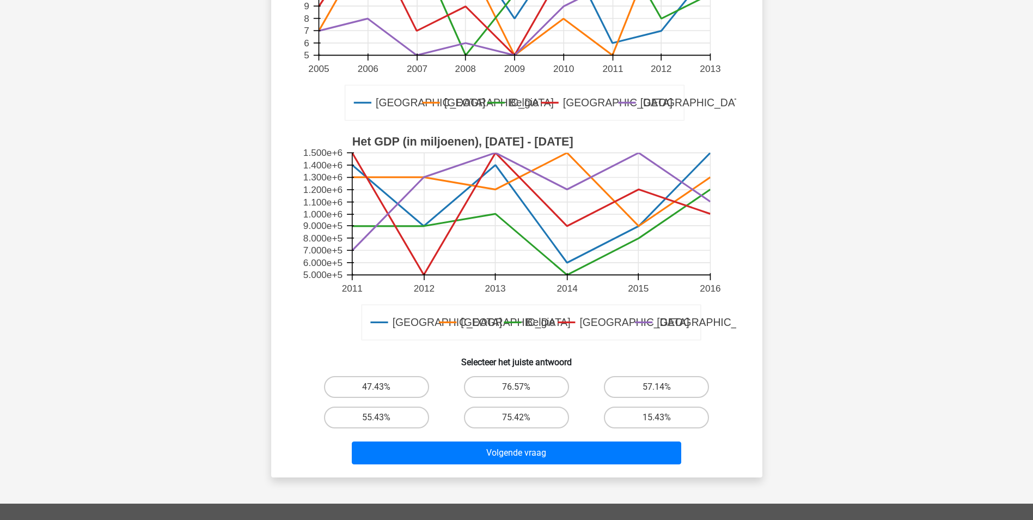
scroll to position [218, 0]
click at [671, 383] on label "57.14%" at bounding box center [656, 386] width 105 height 22
click at [664, 386] on input "57.14%" at bounding box center [660, 389] width 7 height 7
radio input "true"
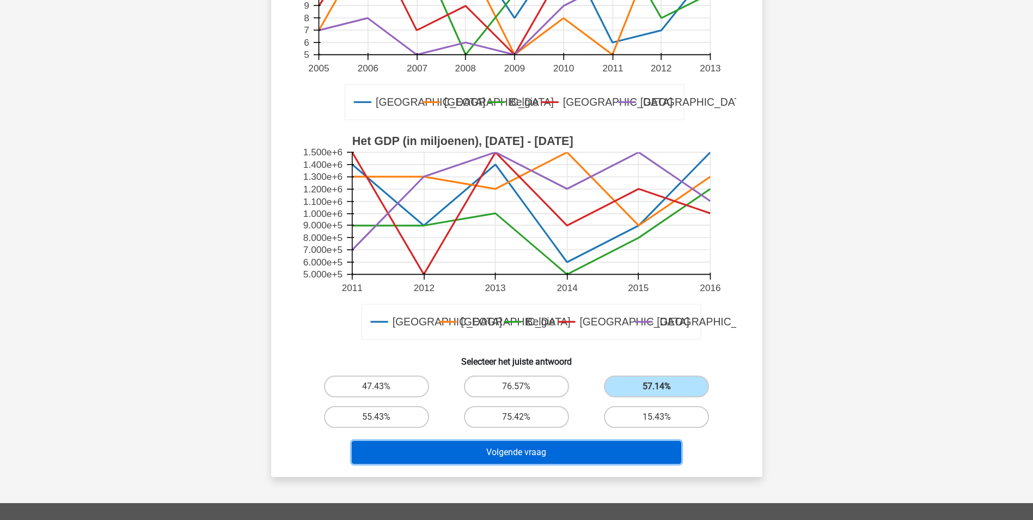
click at [552, 452] on button "Volgende vraag" at bounding box center [517, 452] width 330 height 23
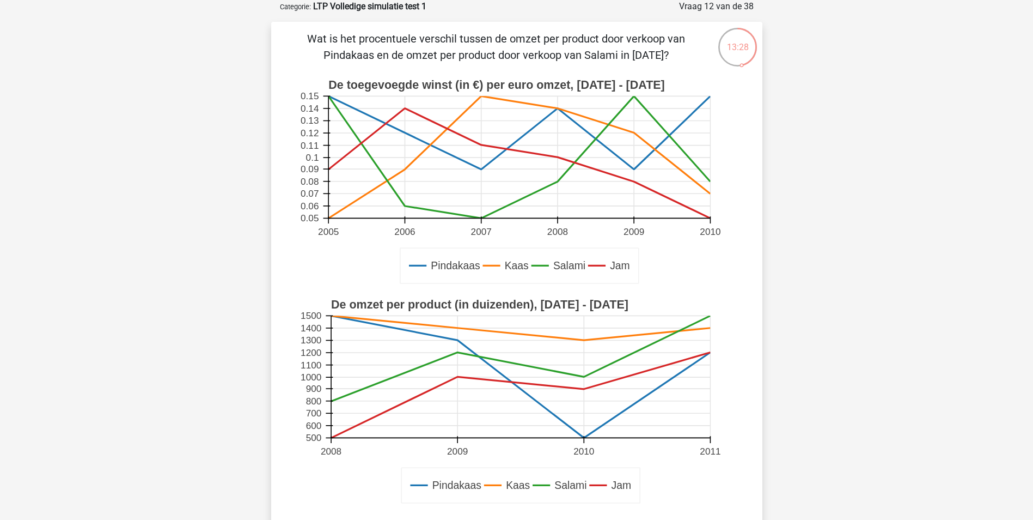
scroll to position [272, 0]
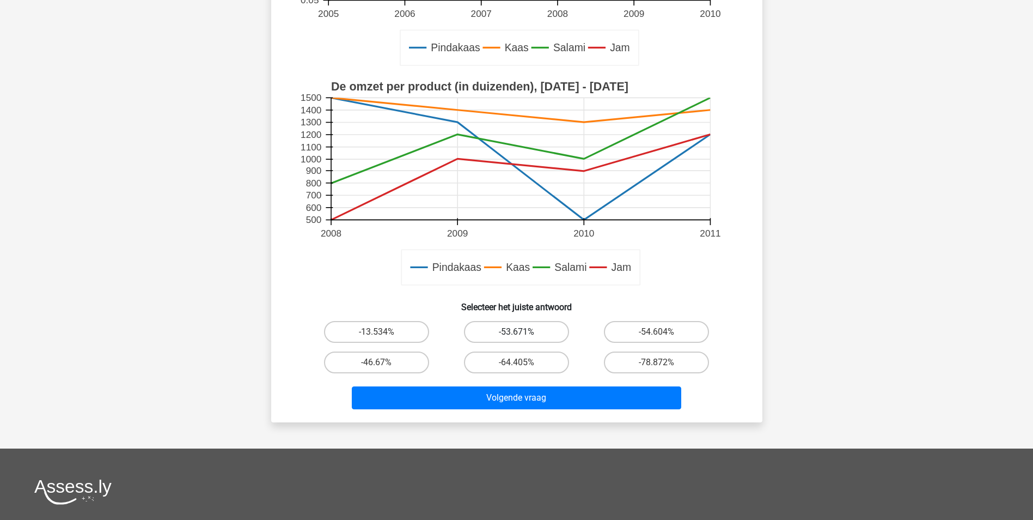
click at [502, 332] on label "-53.671%" at bounding box center [516, 332] width 105 height 22
click at [516, 332] on input "-53.671%" at bounding box center [519, 335] width 7 height 7
radio input "true"
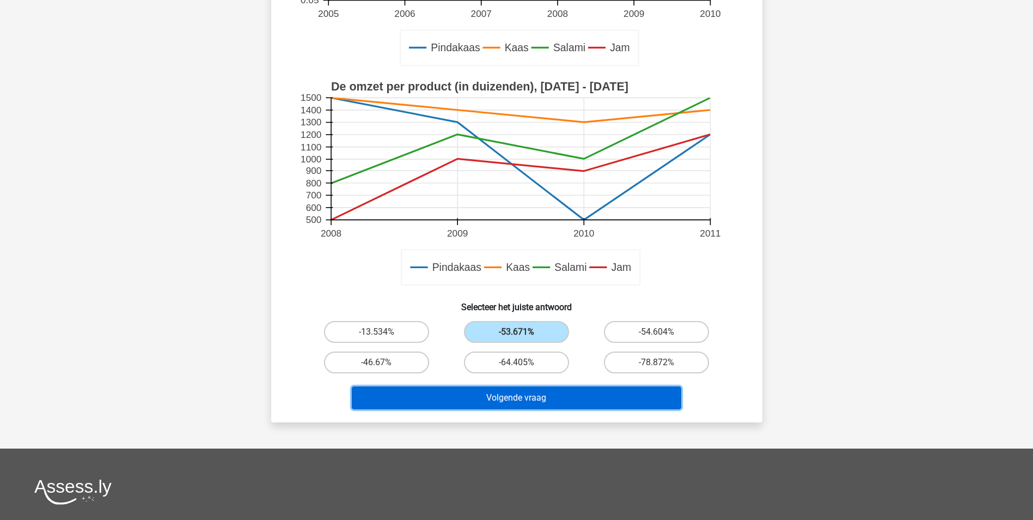
click at [464, 406] on button "Volgende vraag" at bounding box center [517, 397] width 330 height 23
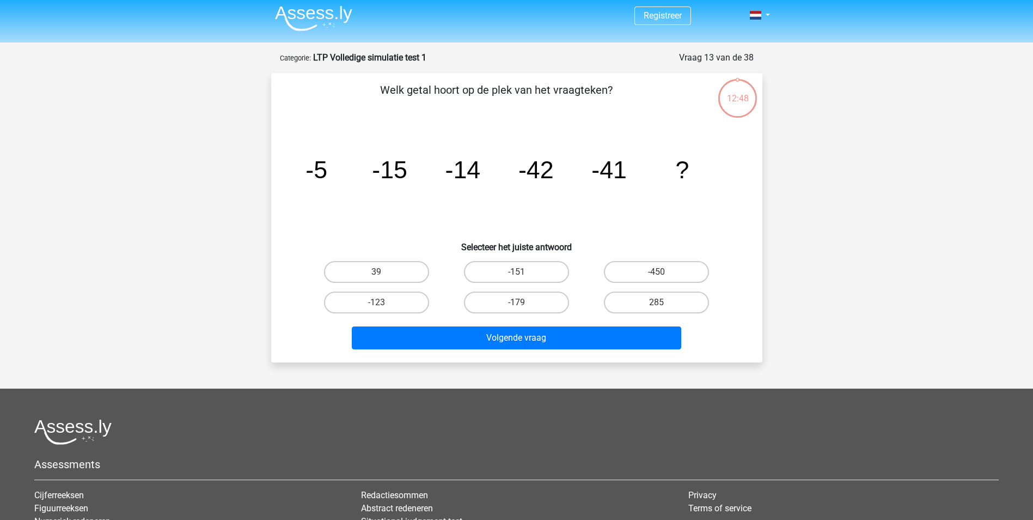
scroll to position [0, 0]
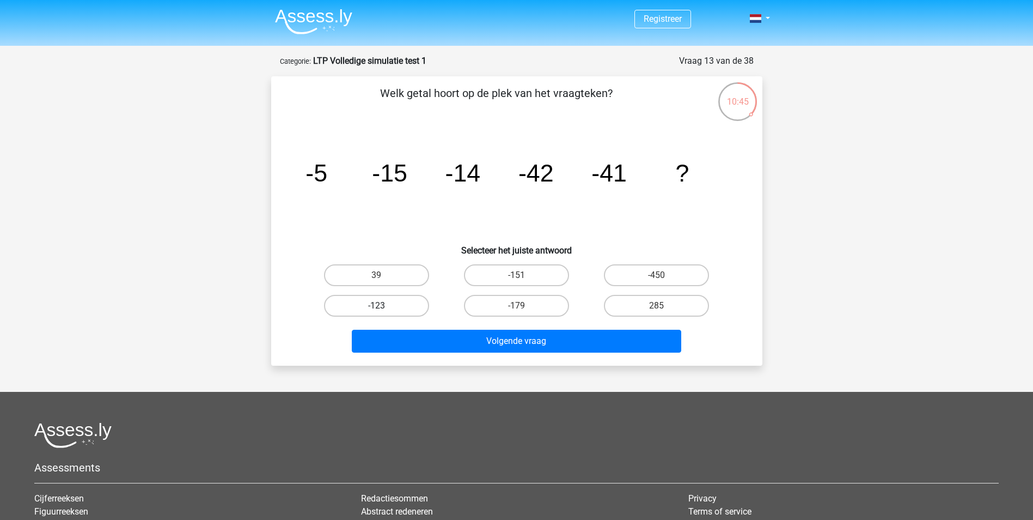
click at [402, 306] on label "-123" at bounding box center [376, 306] width 105 height 22
click at [383, 306] on input "-123" at bounding box center [379, 309] width 7 height 7
radio input "true"
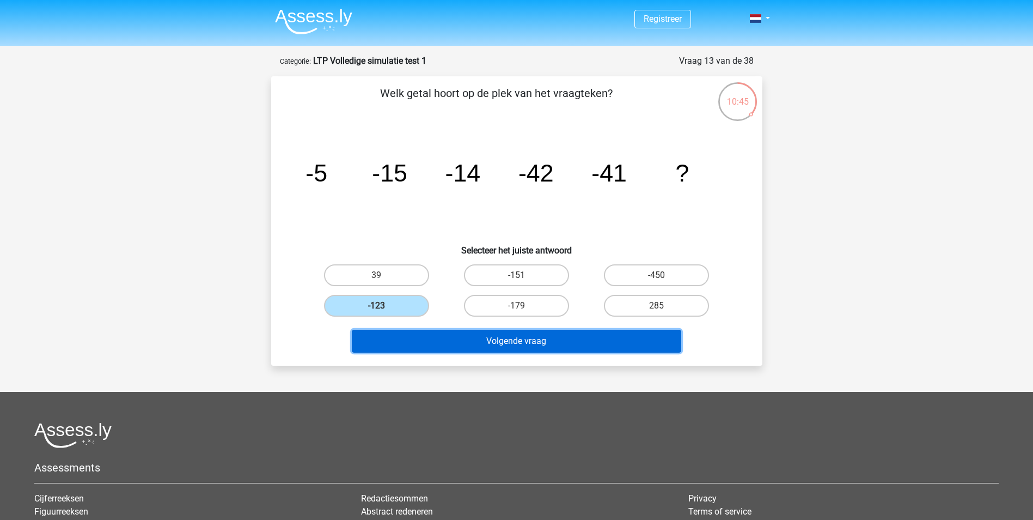
click at [519, 350] on button "Volgende vraag" at bounding box center [517, 341] width 330 height 23
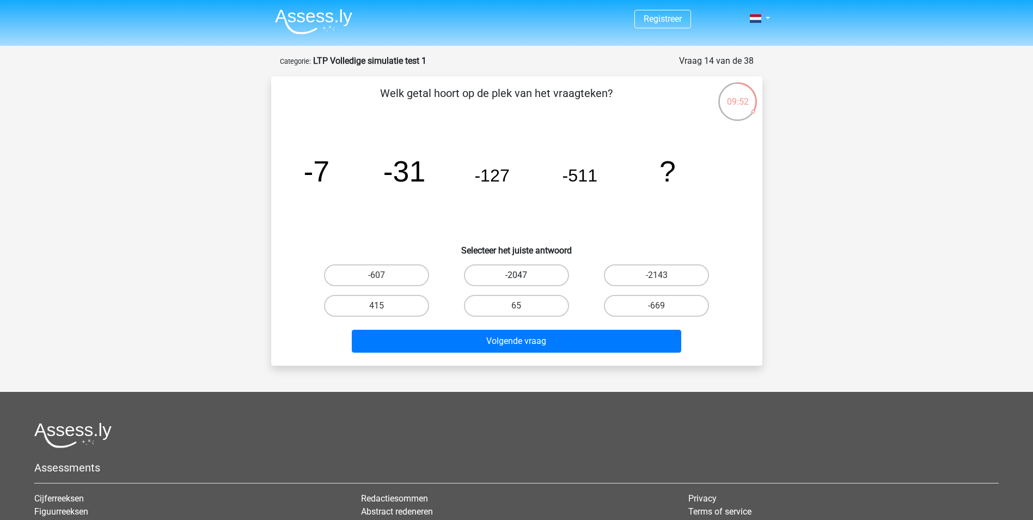
click at [539, 273] on label "-2047" at bounding box center [516, 275] width 105 height 22
click at [523, 275] on input "-2047" at bounding box center [519, 278] width 7 height 7
radio input "true"
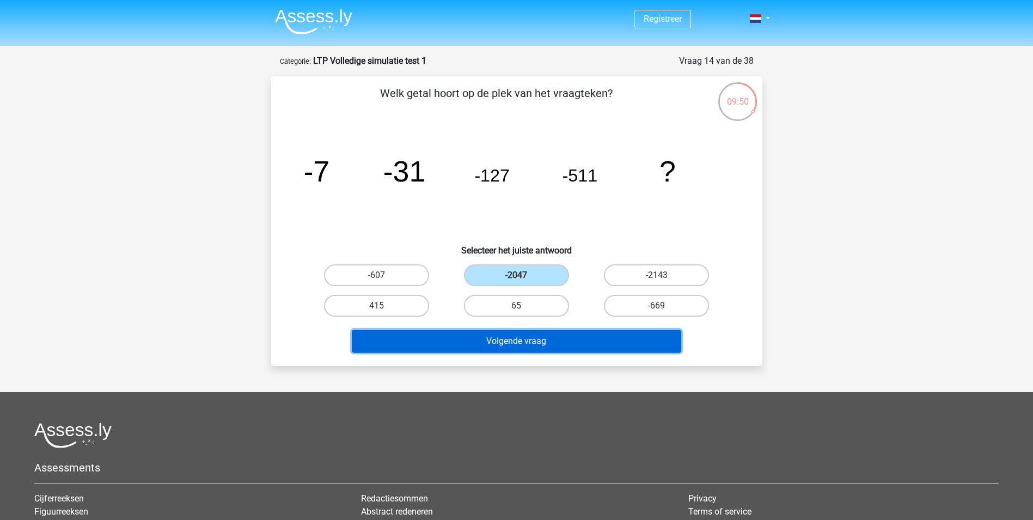
click at [528, 344] on button "Volgende vraag" at bounding box center [517, 341] width 330 height 23
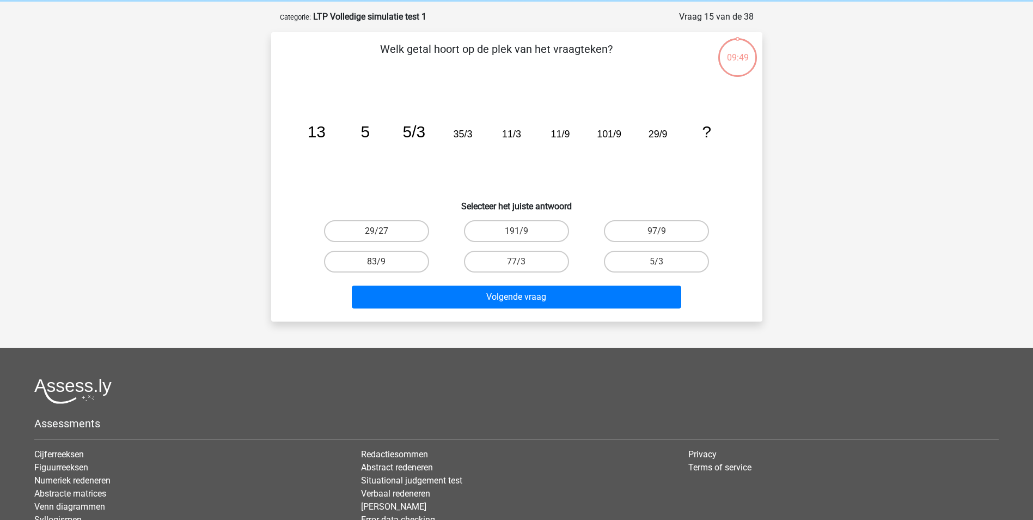
scroll to position [54, 0]
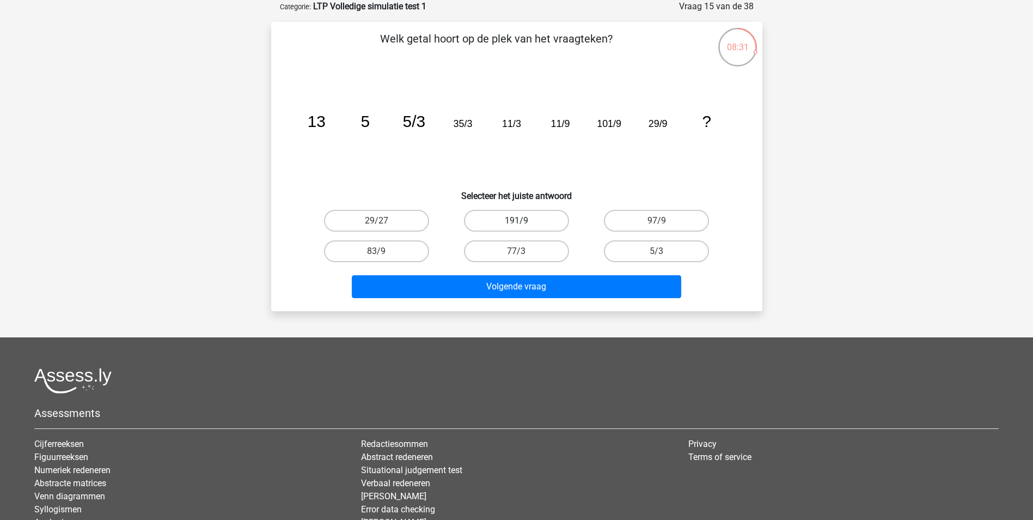
click at [509, 221] on label "191/9" at bounding box center [516, 221] width 105 height 22
click at [516, 221] on input "191/9" at bounding box center [519, 224] width 7 height 7
radio input "true"
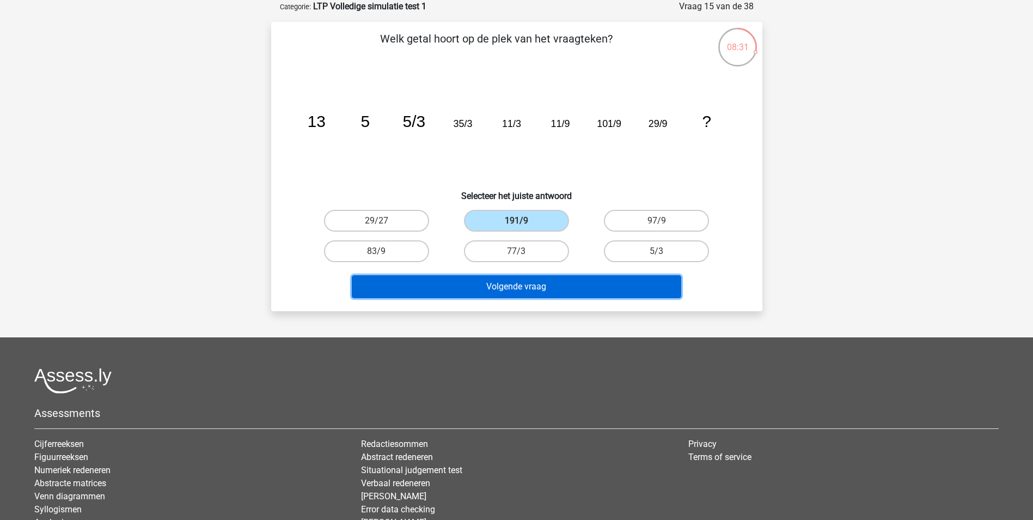
click at [496, 290] on button "Volgende vraag" at bounding box center [517, 286] width 330 height 23
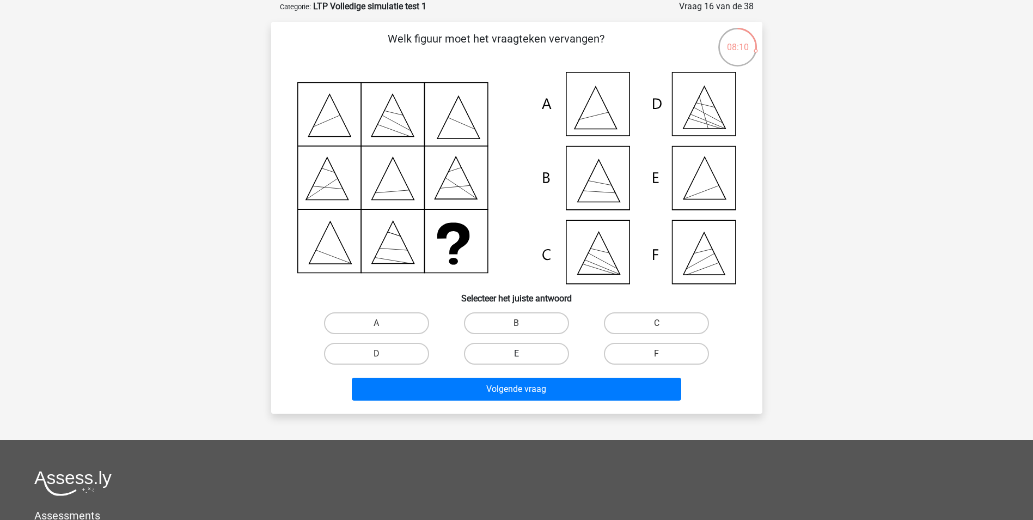
click at [507, 355] on label "E" at bounding box center [516, 354] width 105 height 22
click at [516, 355] on input "E" at bounding box center [519, 357] width 7 height 7
radio input "true"
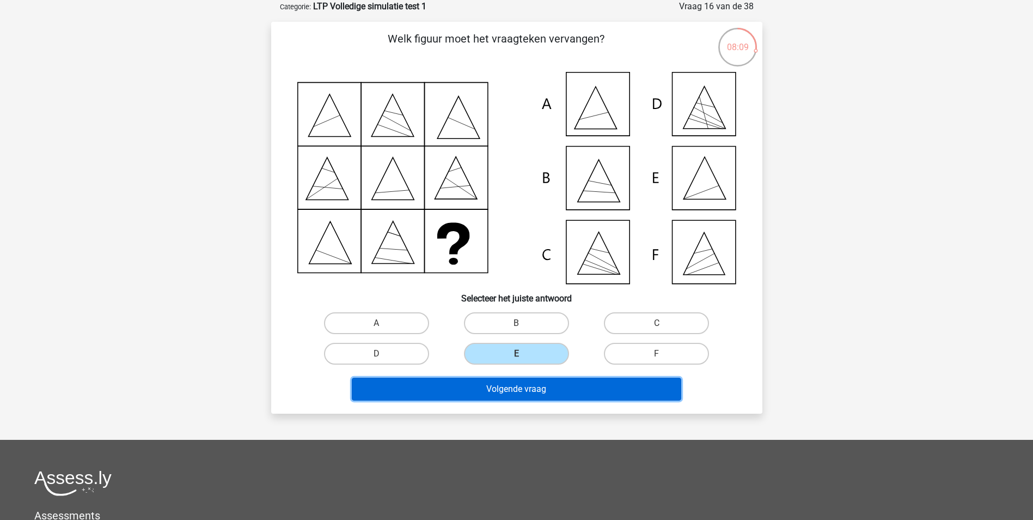
click at [504, 393] on button "Volgende vraag" at bounding box center [517, 388] width 330 height 23
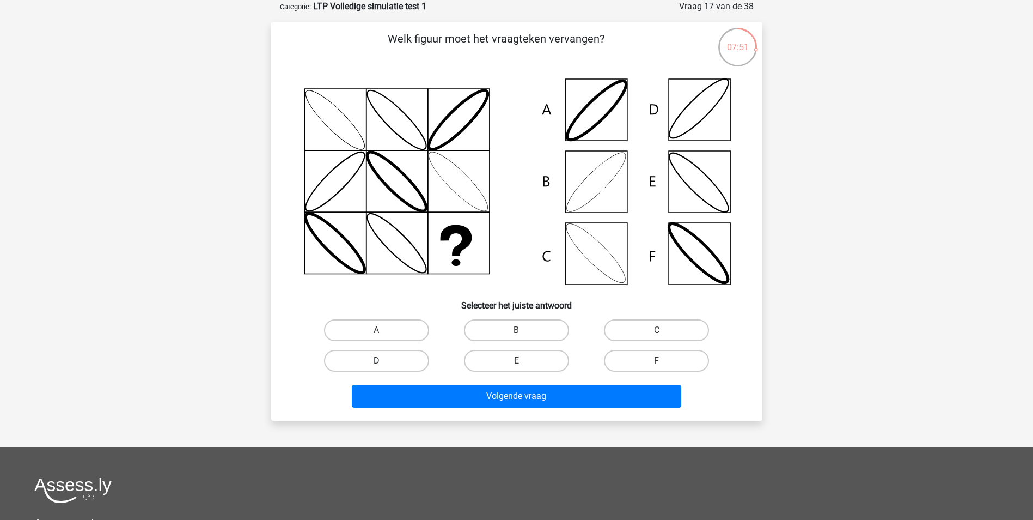
click at [373, 359] on label "D" at bounding box center [376, 361] width 105 height 22
click at [376, 361] on input "D" at bounding box center [379, 364] width 7 height 7
radio input "true"
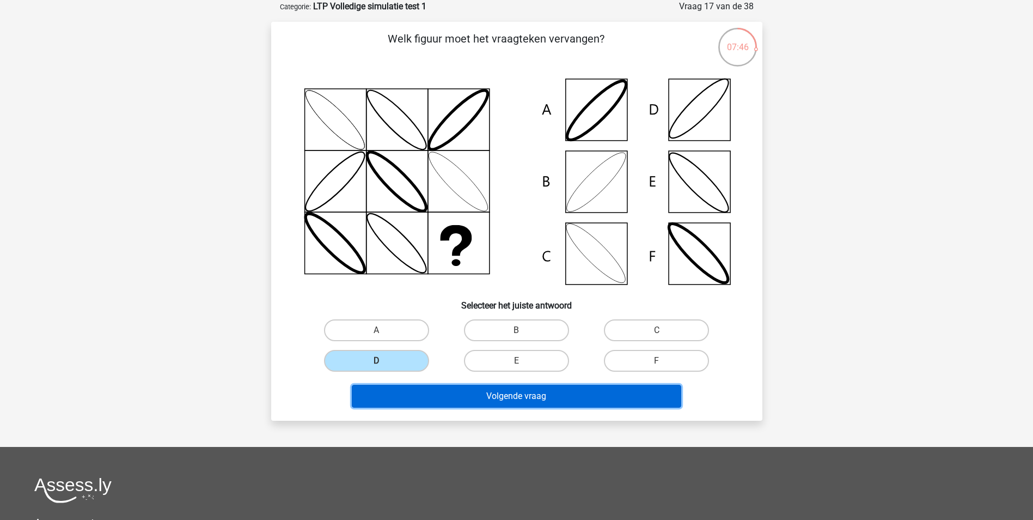
click at [473, 396] on button "Volgende vraag" at bounding box center [517, 396] width 330 height 23
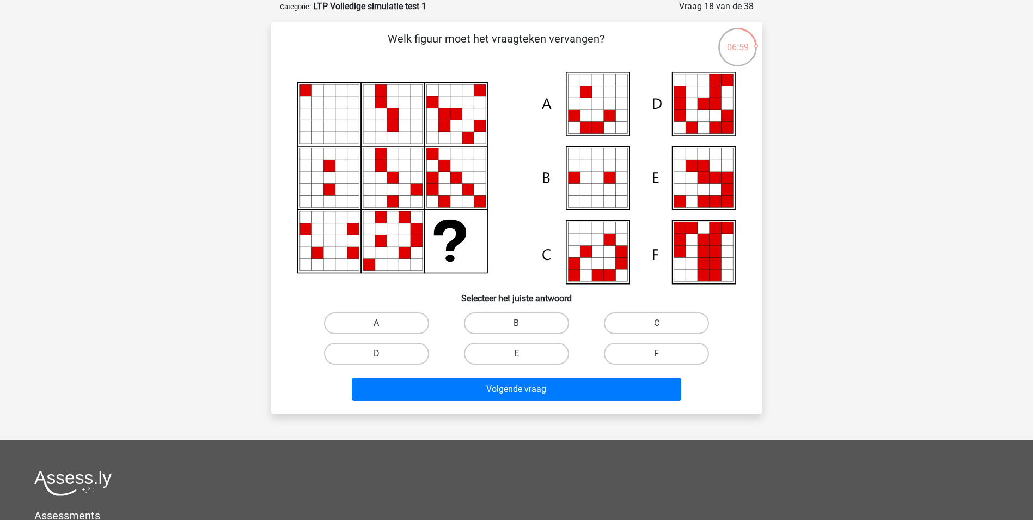
click at [526, 354] on label "E" at bounding box center [516, 354] width 105 height 22
click at [523, 354] on input "E" at bounding box center [519, 357] width 7 height 7
radio input "true"
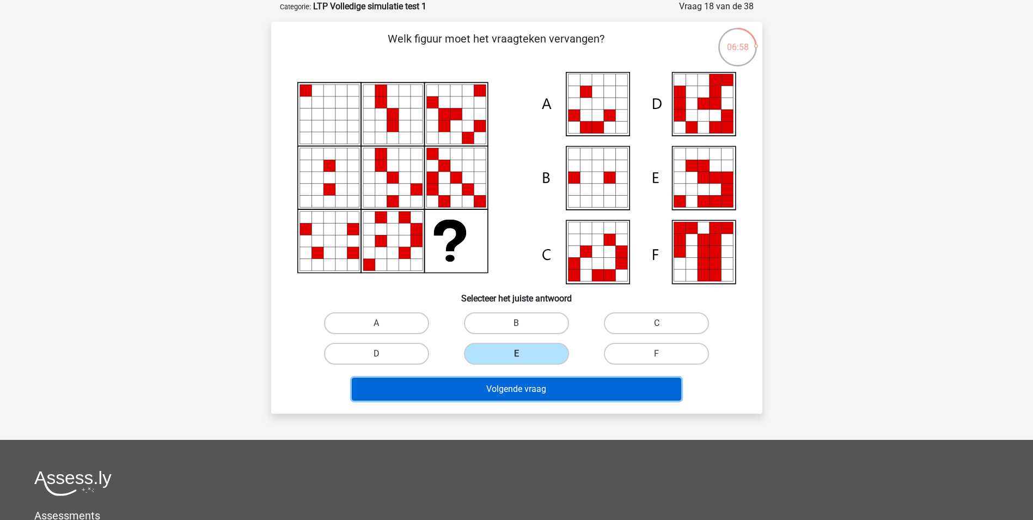
click at [533, 385] on button "Volgende vraag" at bounding box center [517, 388] width 330 height 23
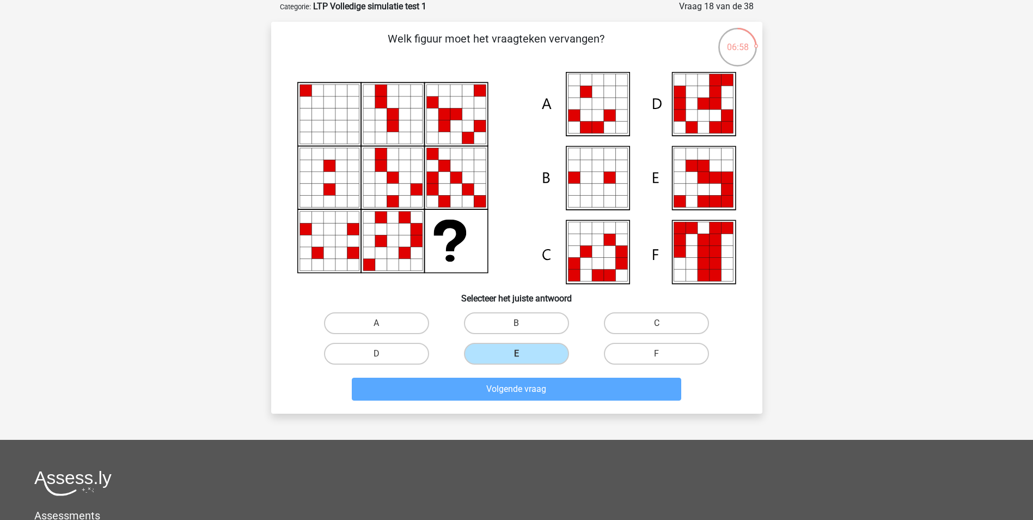
scroll to position [50, 0]
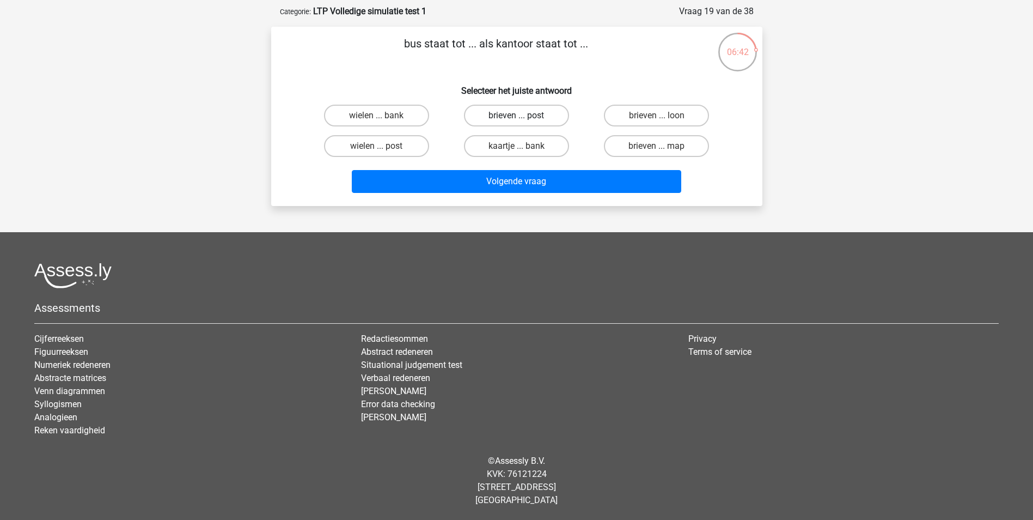
click at [507, 113] on label "brieven ... post" at bounding box center [516, 116] width 105 height 22
click at [516, 115] on input "brieven ... post" at bounding box center [519, 118] width 7 height 7
radio input "true"
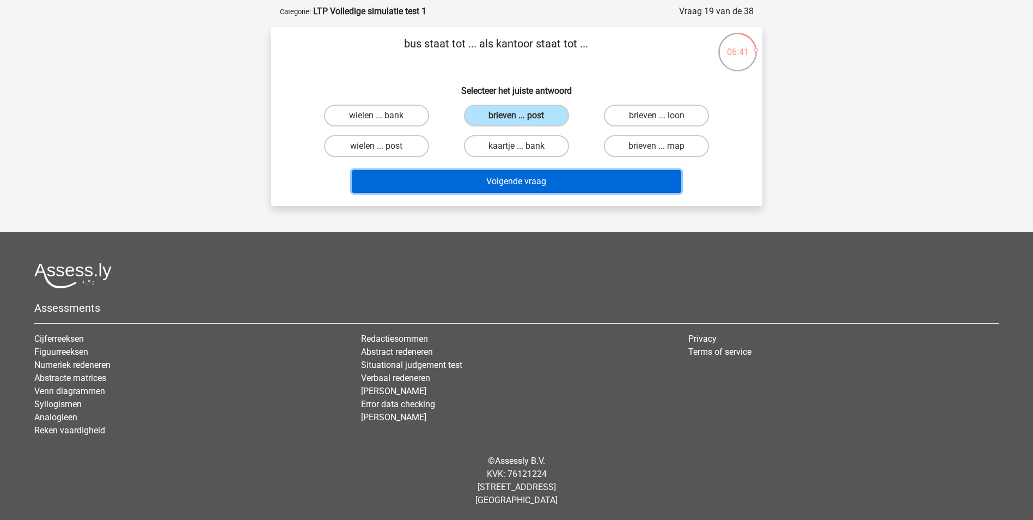
click at [516, 182] on button "Volgende vraag" at bounding box center [517, 181] width 330 height 23
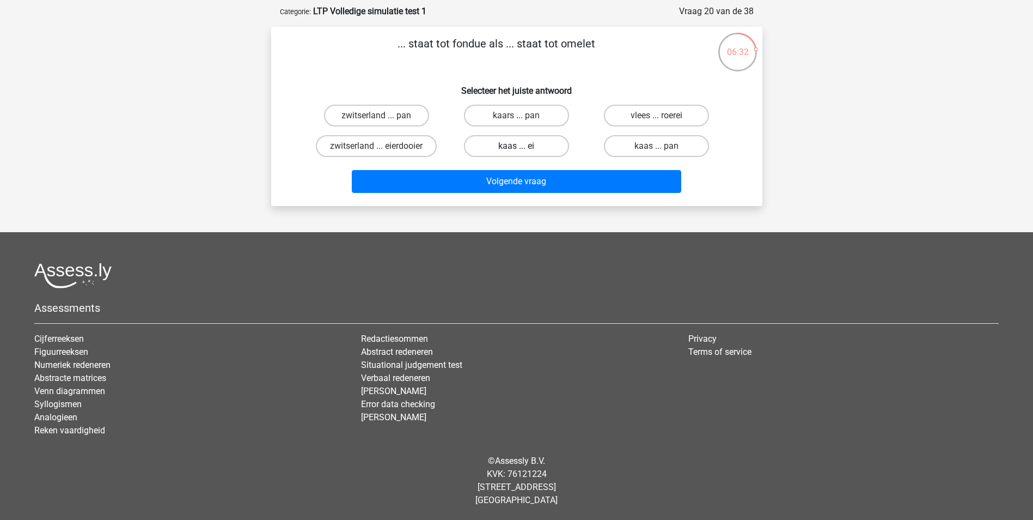
click at [532, 147] on label "kaas ... ei" at bounding box center [516, 146] width 105 height 22
click at [523, 147] on input "kaas ... ei" at bounding box center [519, 149] width 7 height 7
radio input "true"
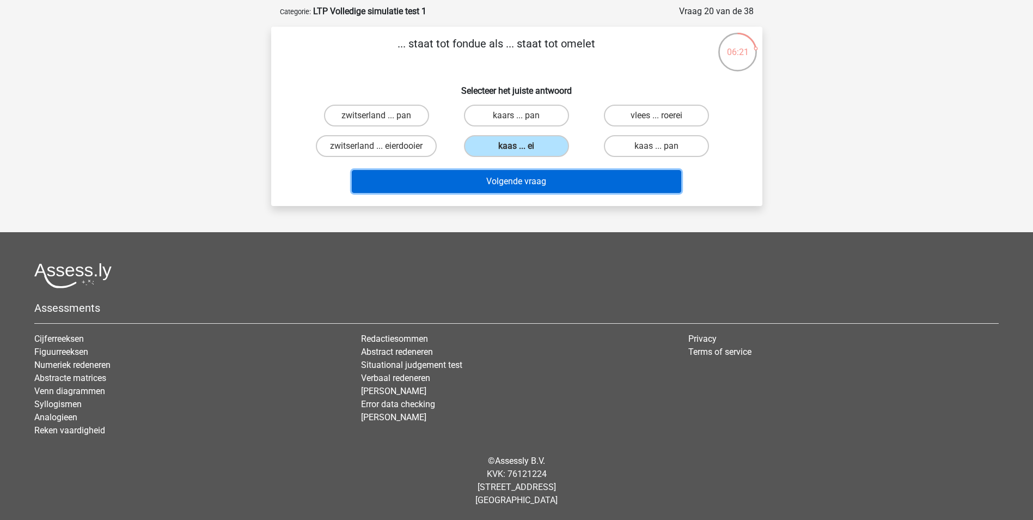
click at [522, 185] on button "Volgende vraag" at bounding box center [517, 181] width 330 height 23
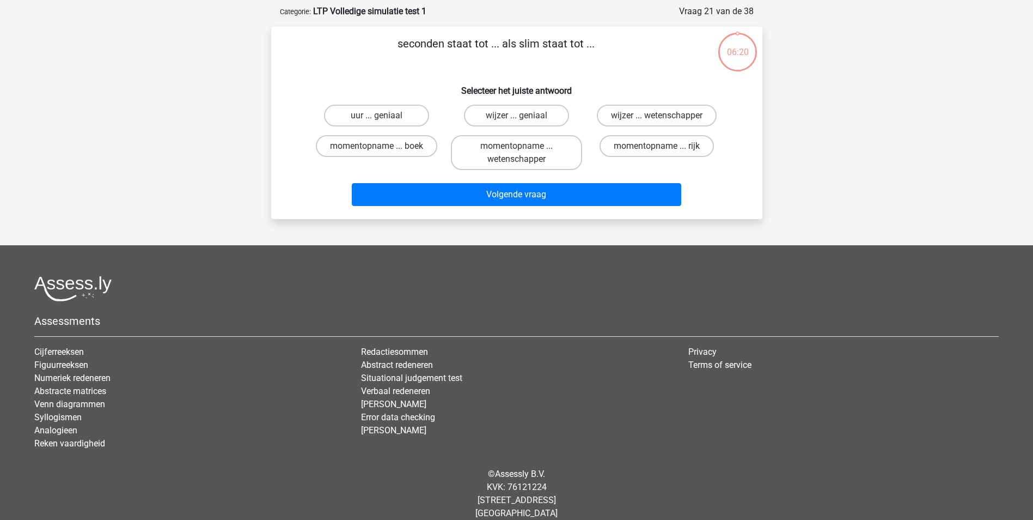
scroll to position [54, 0]
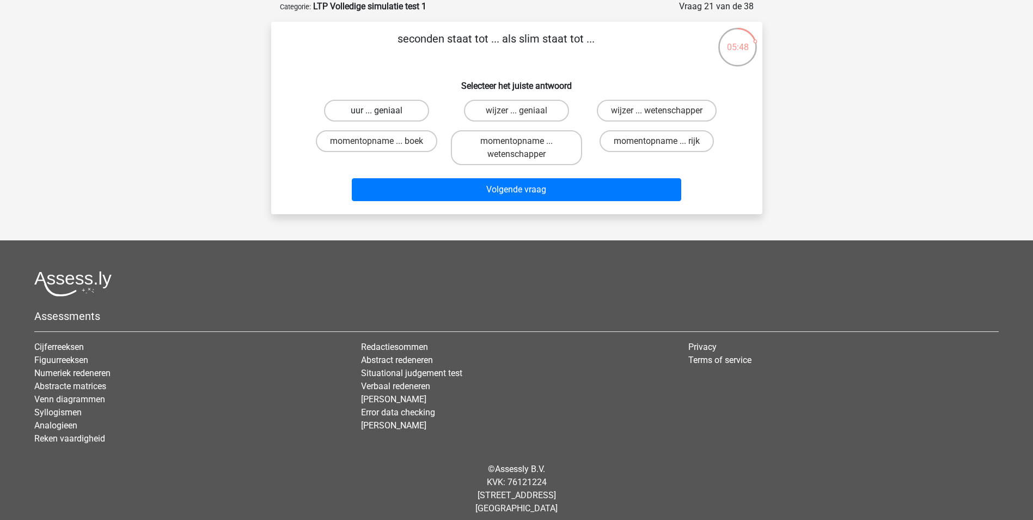
click at [404, 113] on label "uur ... geniaal" at bounding box center [376, 111] width 105 height 22
click at [383, 113] on input "uur ... geniaal" at bounding box center [379, 114] width 7 height 7
radio input "true"
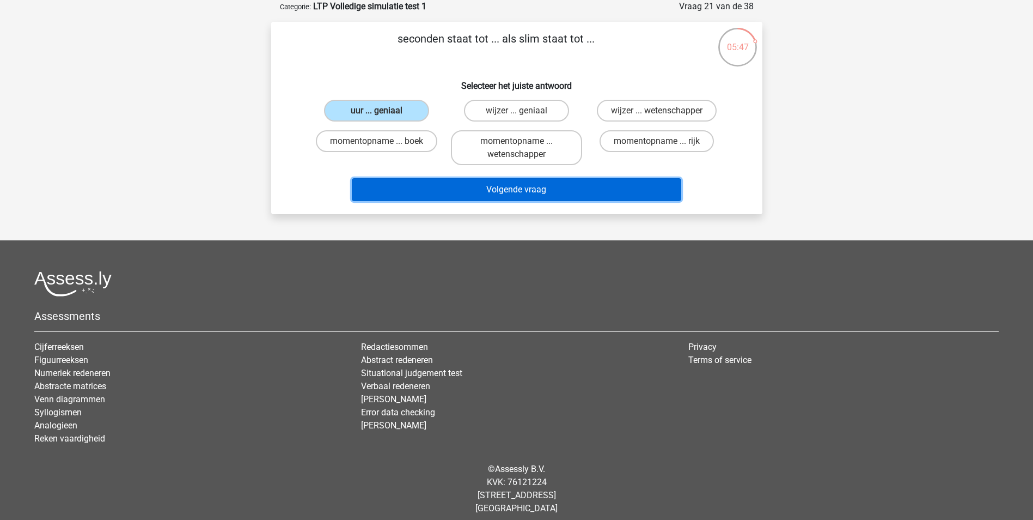
click at [535, 191] on button "Volgende vraag" at bounding box center [517, 189] width 330 height 23
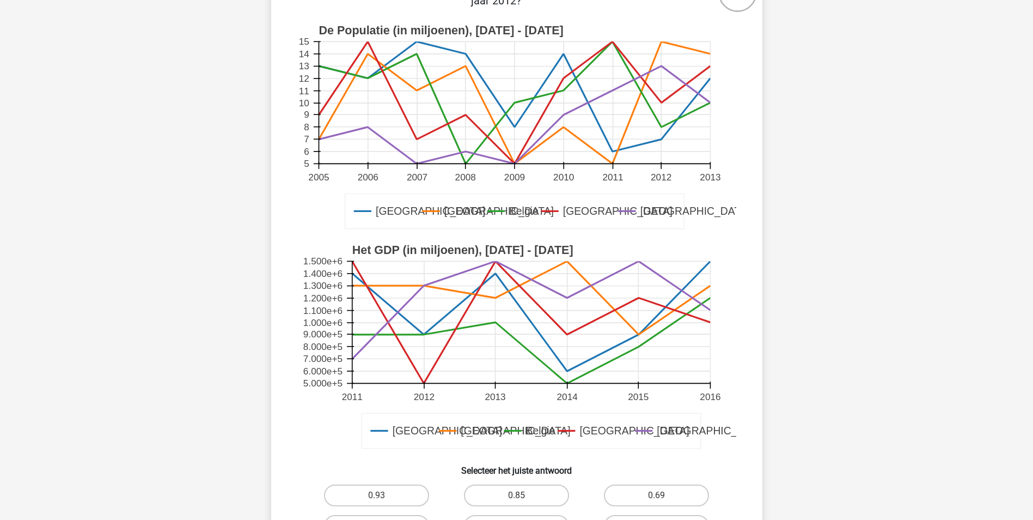
scroll to position [218, 0]
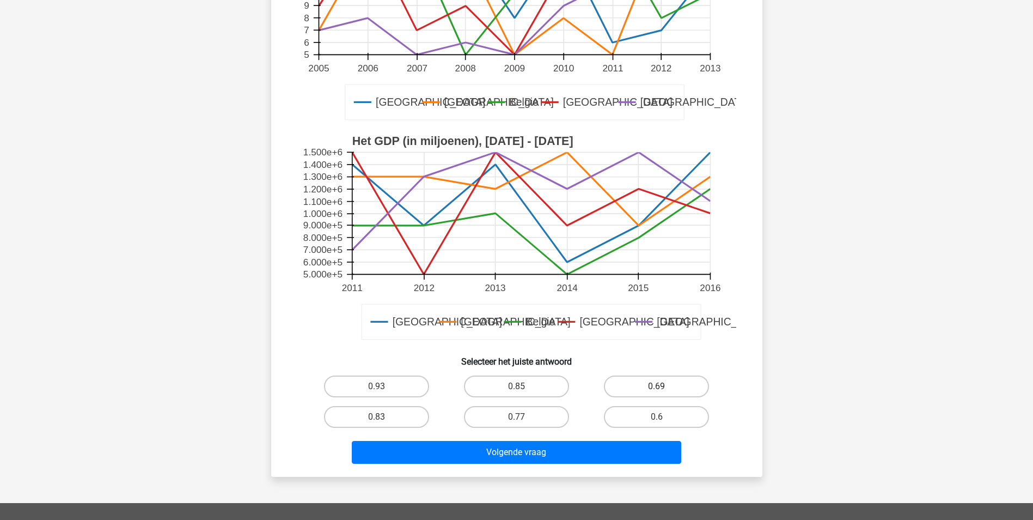
click at [678, 388] on label "0.69" at bounding box center [656, 386] width 105 height 22
click at [664, 388] on input "0.69" at bounding box center [660, 389] width 7 height 7
radio input "true"
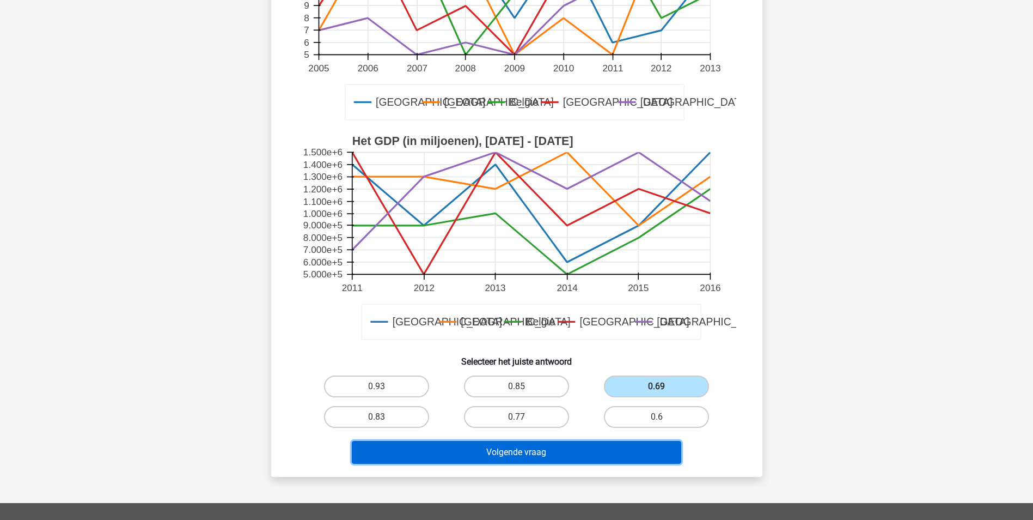
click at [562, 453] on button "Volgende vraag" at bounding box center [517, 452] width 330 height 23
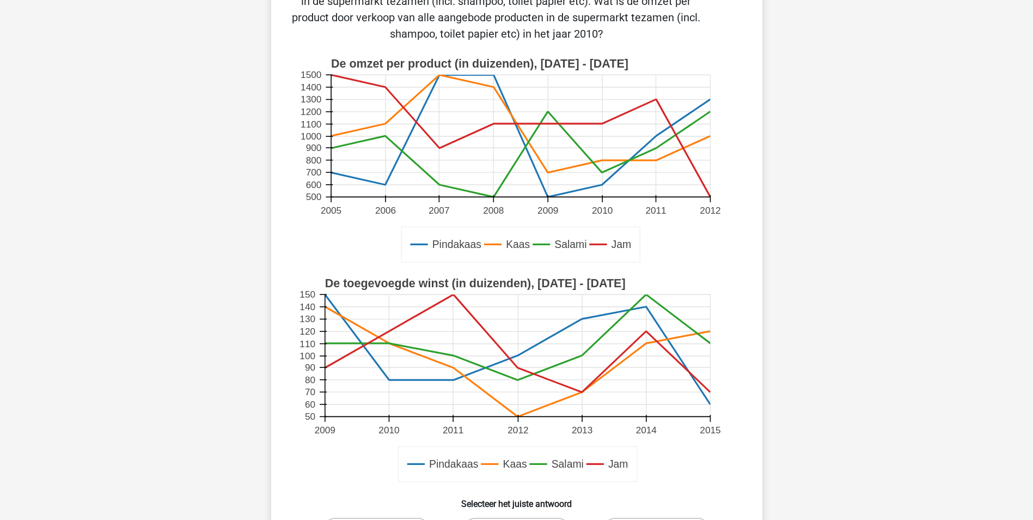
scroll to position [272, 0]
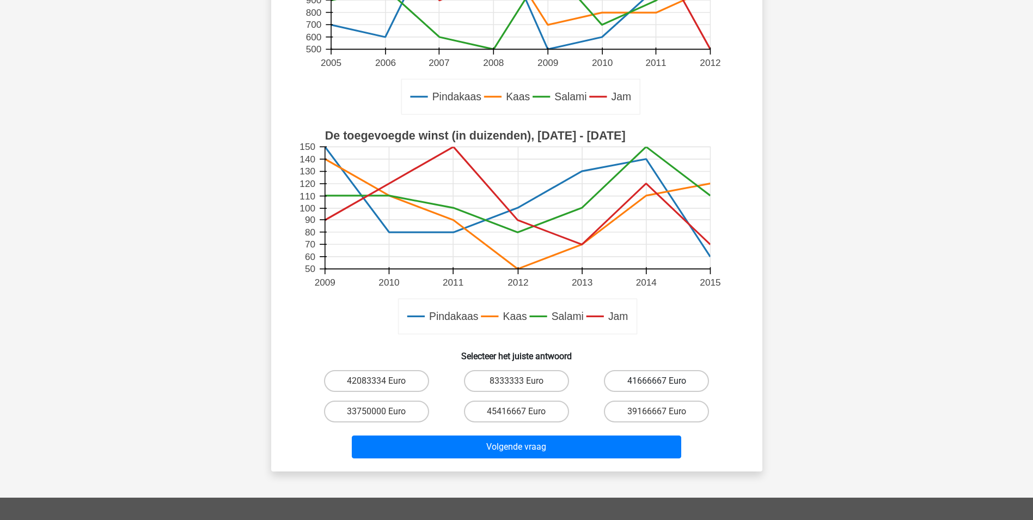
click at [631, 383] on label "41666667 Euro" at bounding box center [656, 381] width 105 height 22
click at [657, 383] on input "41666667 Euro" at bounding box center [660, 384] width 7 height 7
radio input "true"
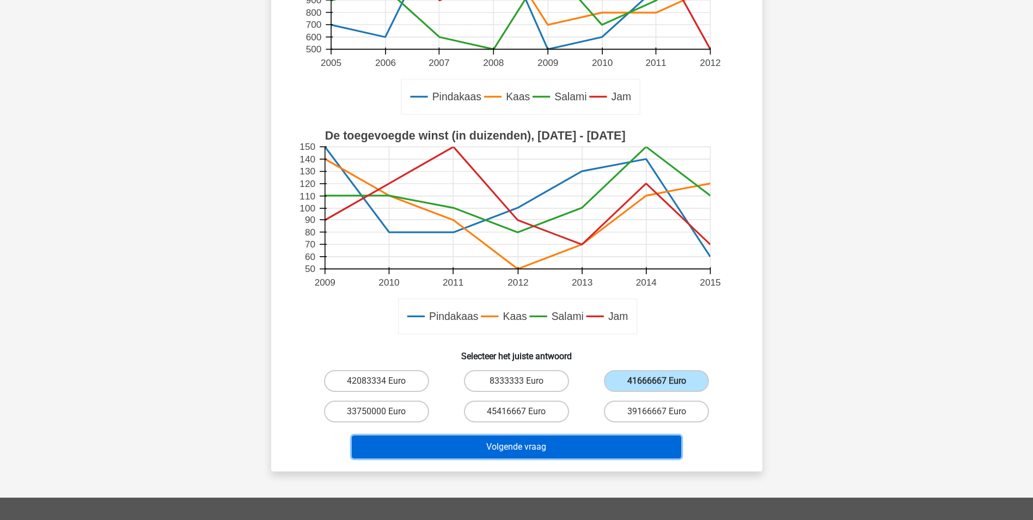
click at [531, 447] on button "Volgende vraag" at bounding box center [517, 446] width 330 height 23
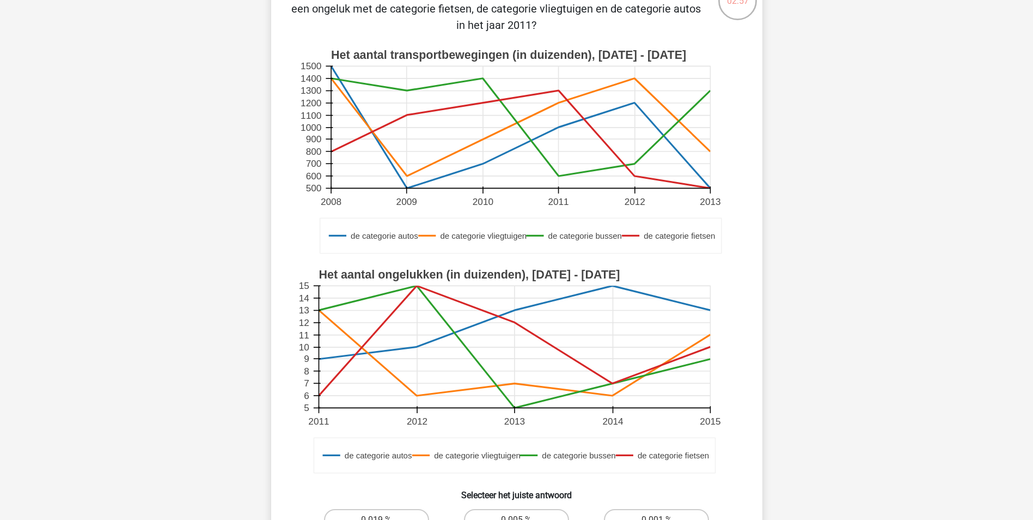
scroll to position [218, 0]
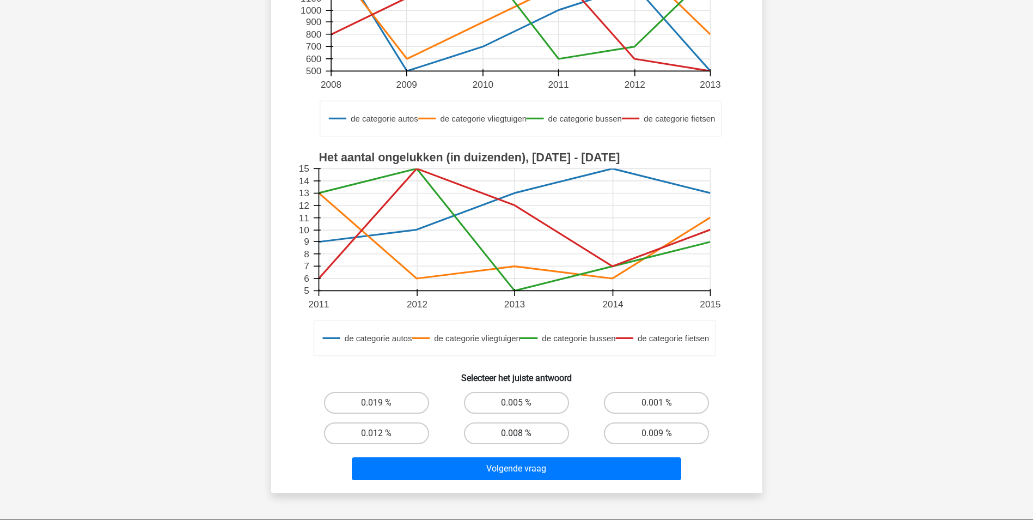
click at [532, 437] on label "0.008 %" at bounding box center [516, 433] width 105 height 22
click at [523, 437] on input "0.008 %" at bounding box center [519, 436] width 7 height 7
radio input "true"
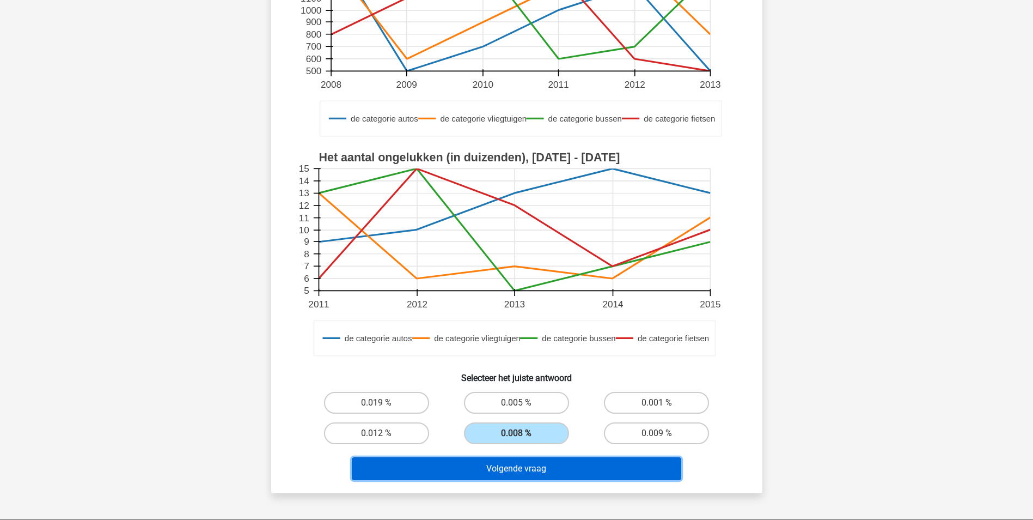
click at [520, 471] on button "Volgende vraag" at bounding box center [517, 468] width 330 height 23
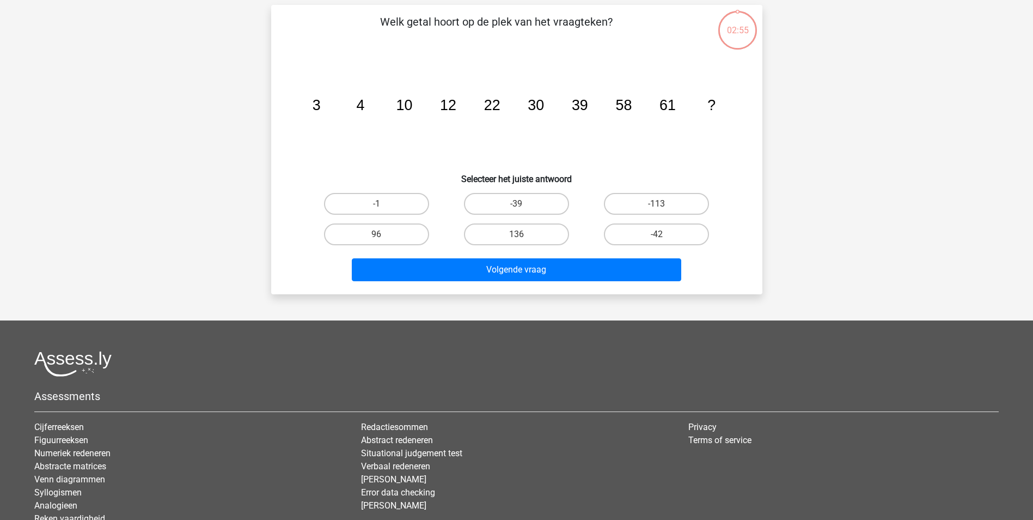
scroll to position [54, 0]
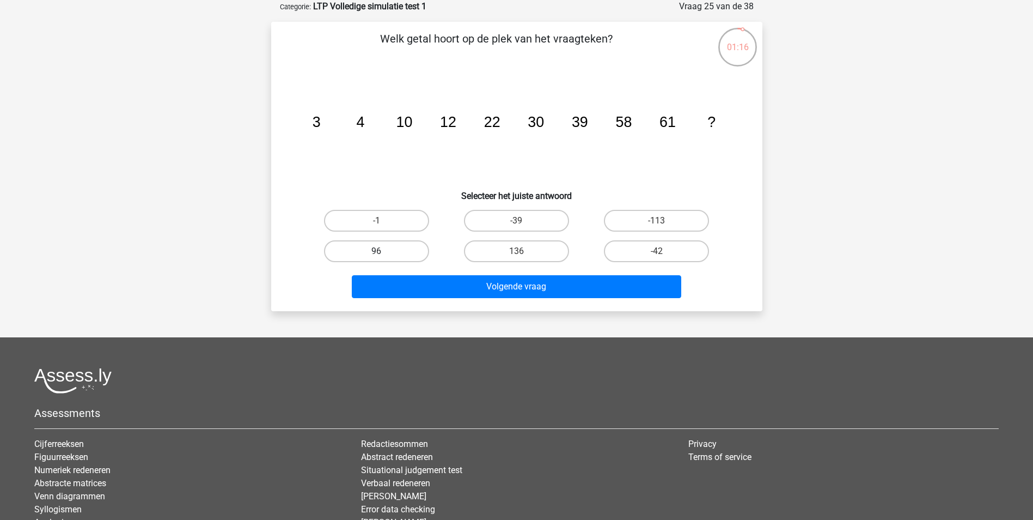
click at [386, 248] on label "96" at bounding box center [376, 251] width 105 height 22
click at [383, 251] on input "96" at bounding box center [379, 254] width 7 height 7
radio input "true"
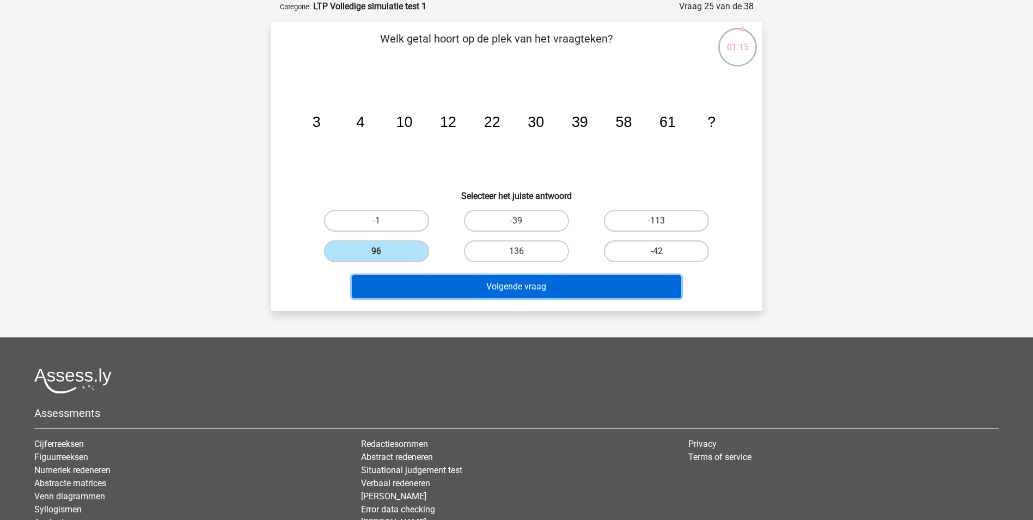
click at [483, 297] on button "Volgende vraag" at bounding box center [517, 286] width 330 height 23
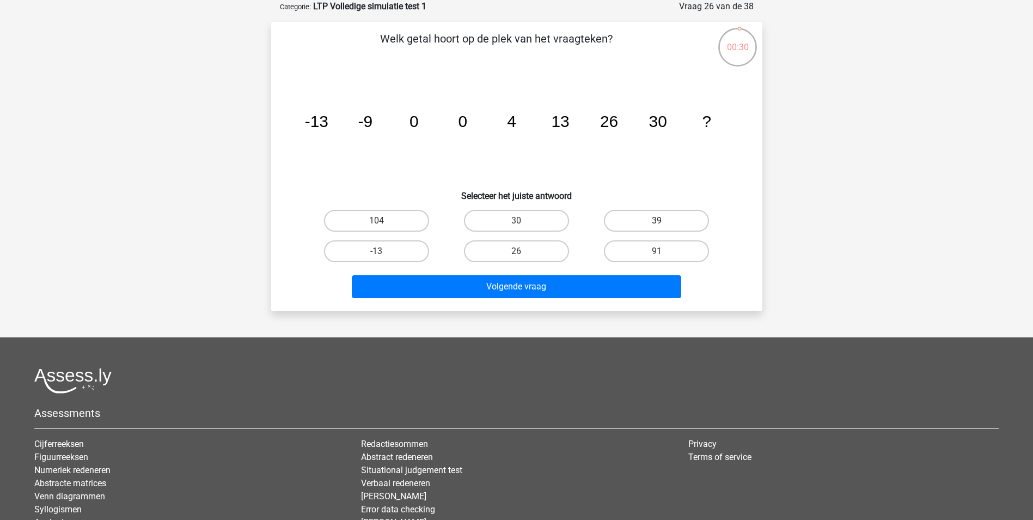
click at [690, 221] on label "39" at bounding box center [656, 221] width 105 height 22
click at [664, 221] on input "39" at bounding box center [660, 224] width 7 height 7
radio input "true"
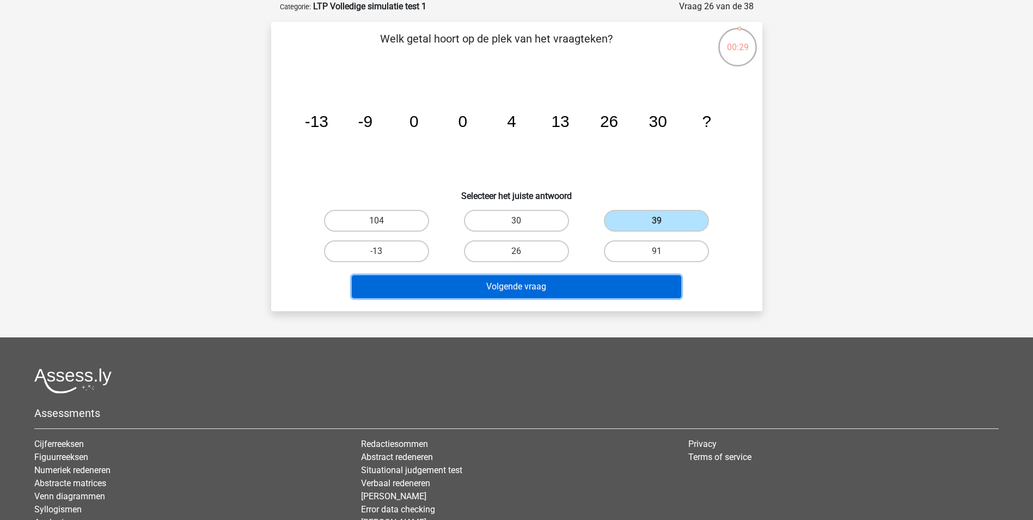
click at [560, 291] on button "Volgende vraag" at bounding box center [517, 286] width 330 height 23
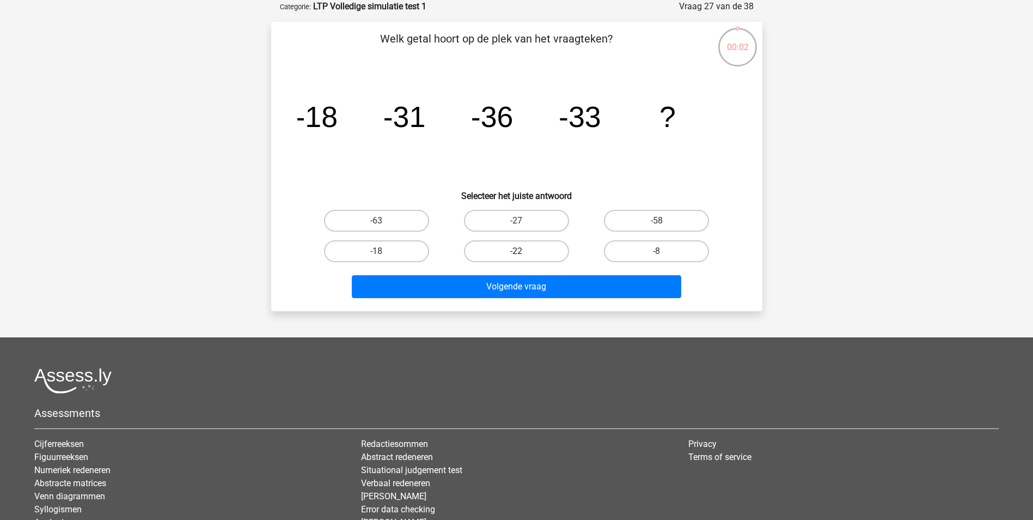
click at [551, 251] on label "-22" at bounding box center [516, 251] width 105 height 22
click at [523, 251] on input "-22" at bounding box center [519, 254] width 7 height 7
radio input "true"
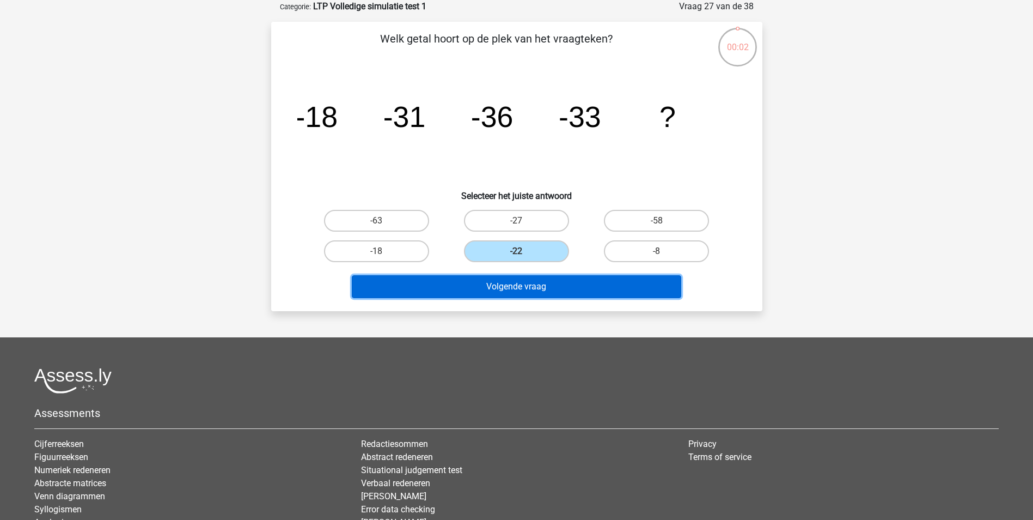
click at [544, 293] on button "Volgende vraag" at bounding box center [517, 286] width 330 height 23
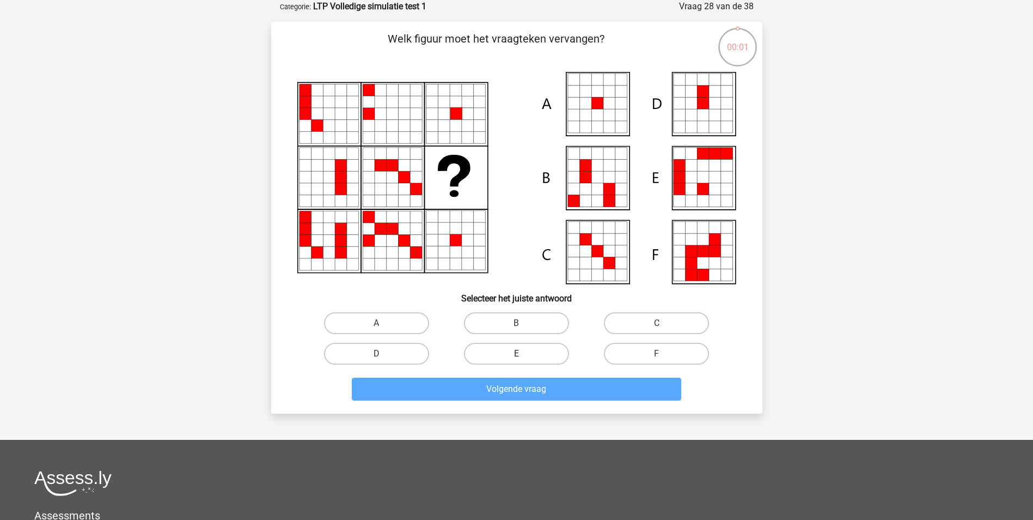
click at [524, 350] on label "E" at bounding box center [516, 354] width 105 height 22
click at [523, 354] on input "E" at bounding box center [519, 357] width 7 height 7
radio input "true"
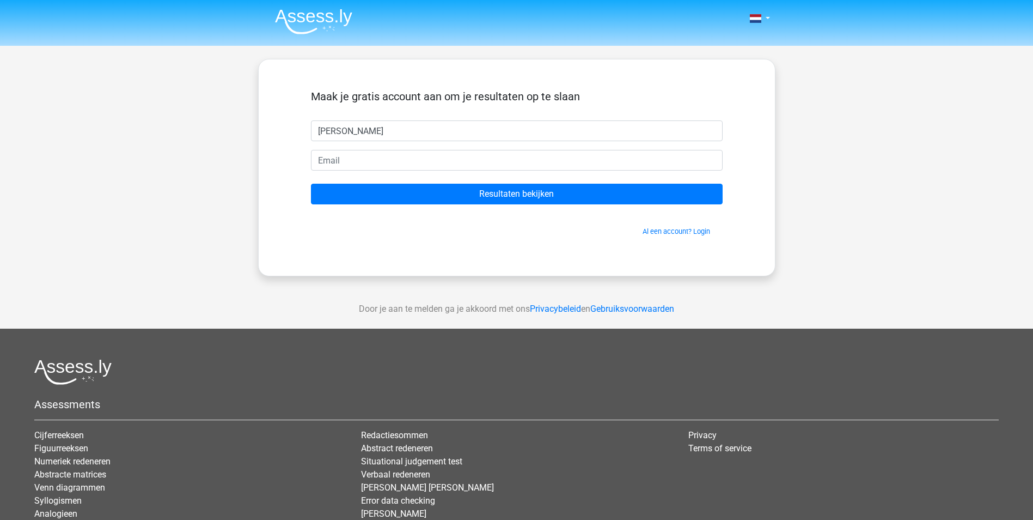
type input "[PERSON_NAME]"
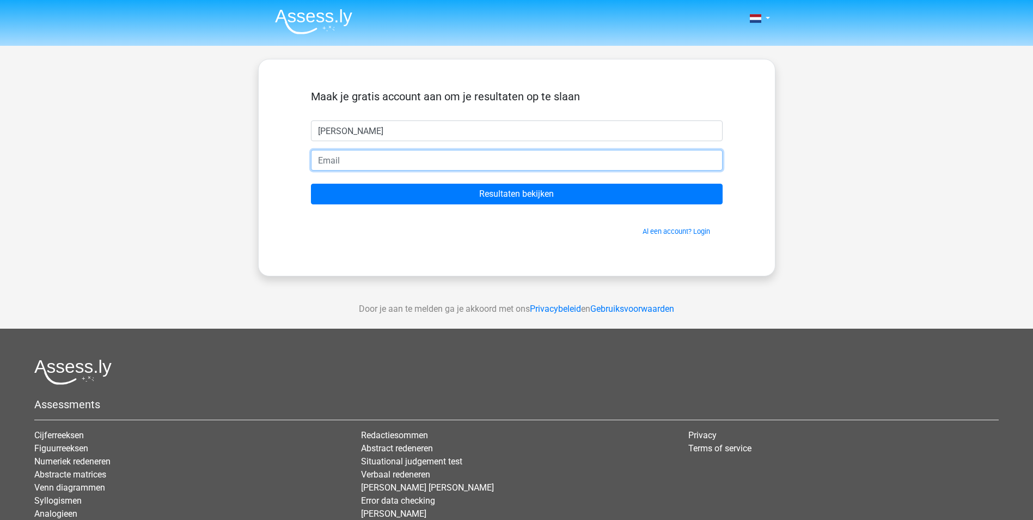
click at [411, 169] on input "email" at bounding box center [517, 160] width 412 height 21
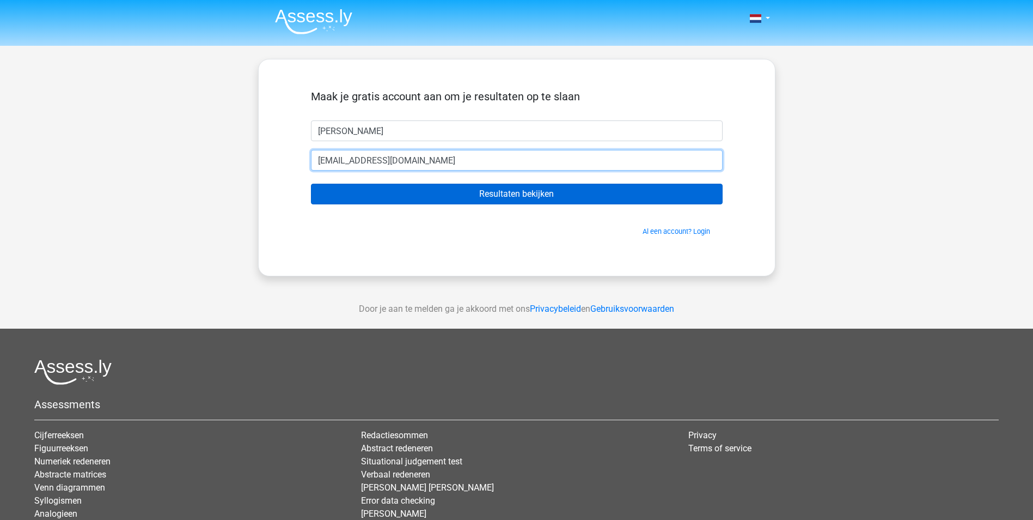
type input "[EMAIL_ADDRESS][DOMAIN_NAME]"
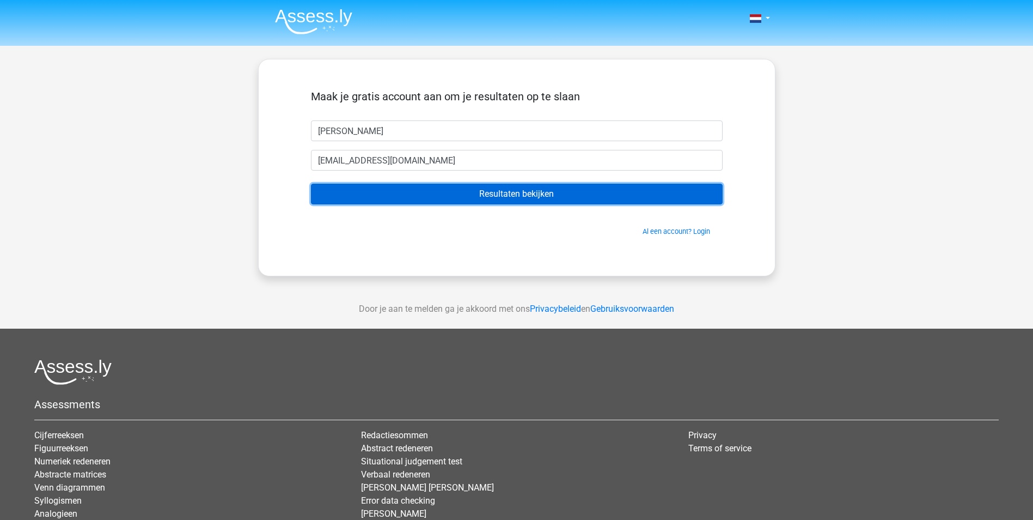
click at [514, 188] on input "Resultaten bekijken" at bounding box center [517, 194] width 412 height 21
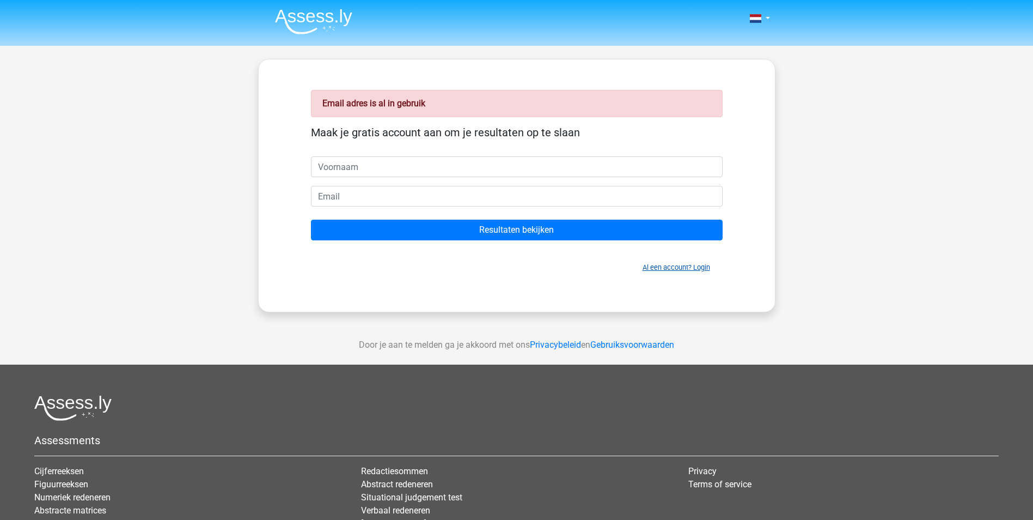
click at [688, 268] on link "Al een account? Login" at bounding box center [677, 267] width 68 height 8
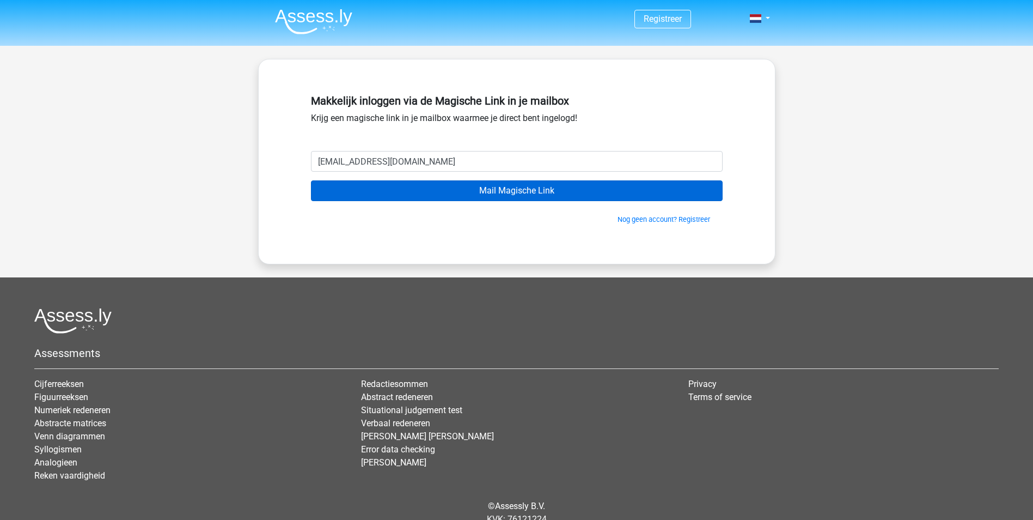
type input "[EMAIL_ADDRESS][DOMAIN_NAME]"
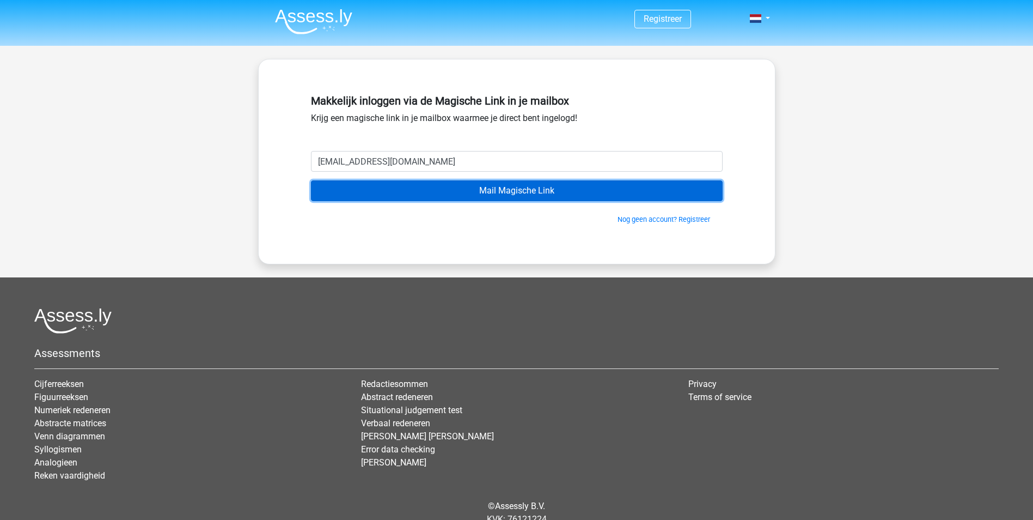
click at [531, 191] on input "Mail Magische Link" at bounding box center [517, 190] width 412 height 21
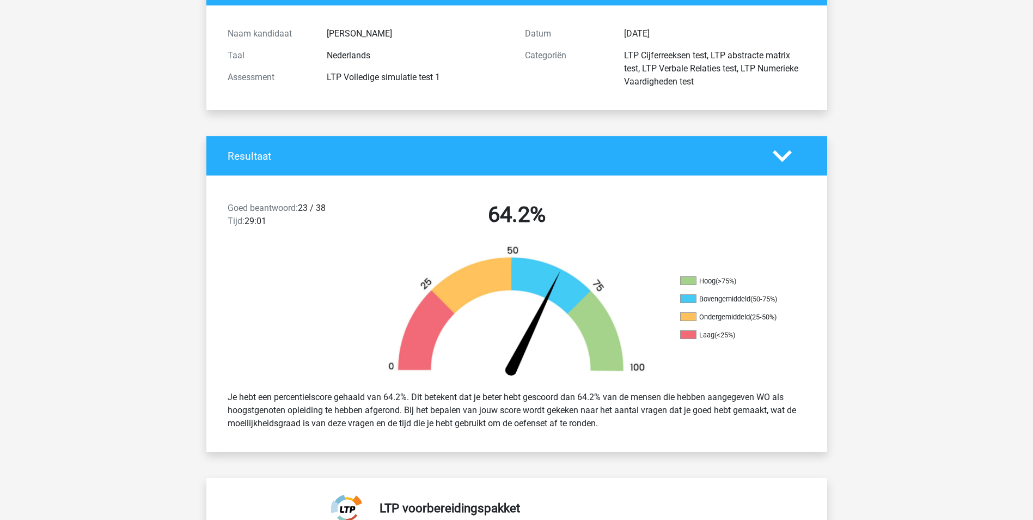
scroll to position [218, 0]
